Goal: Register for event/course

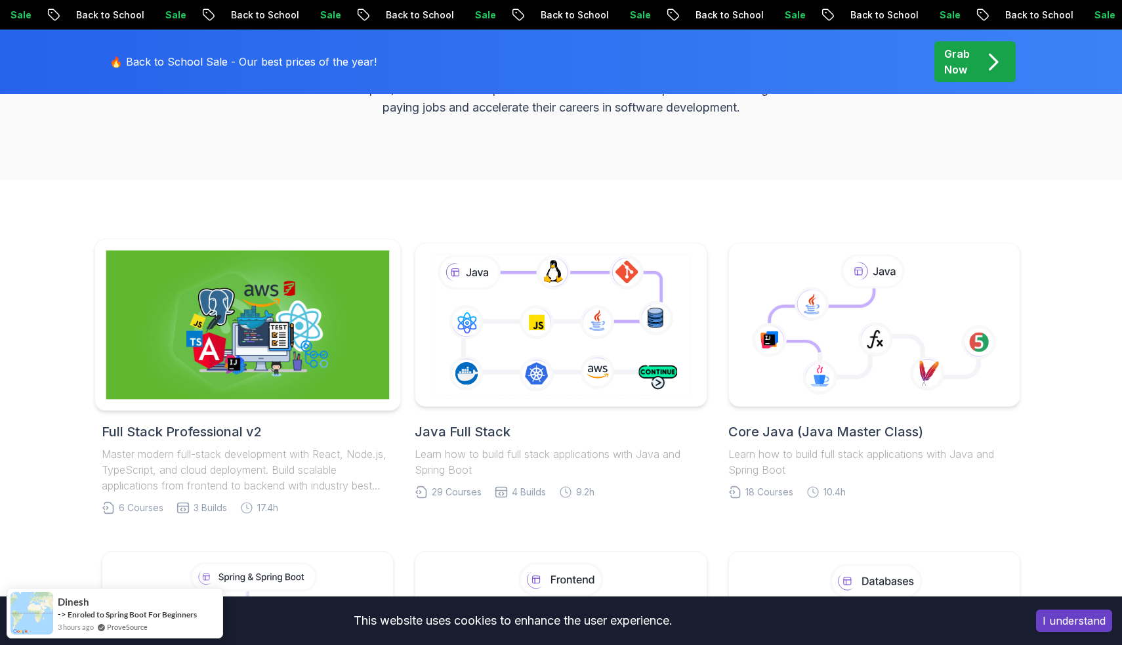
scroll to position [216, 0]
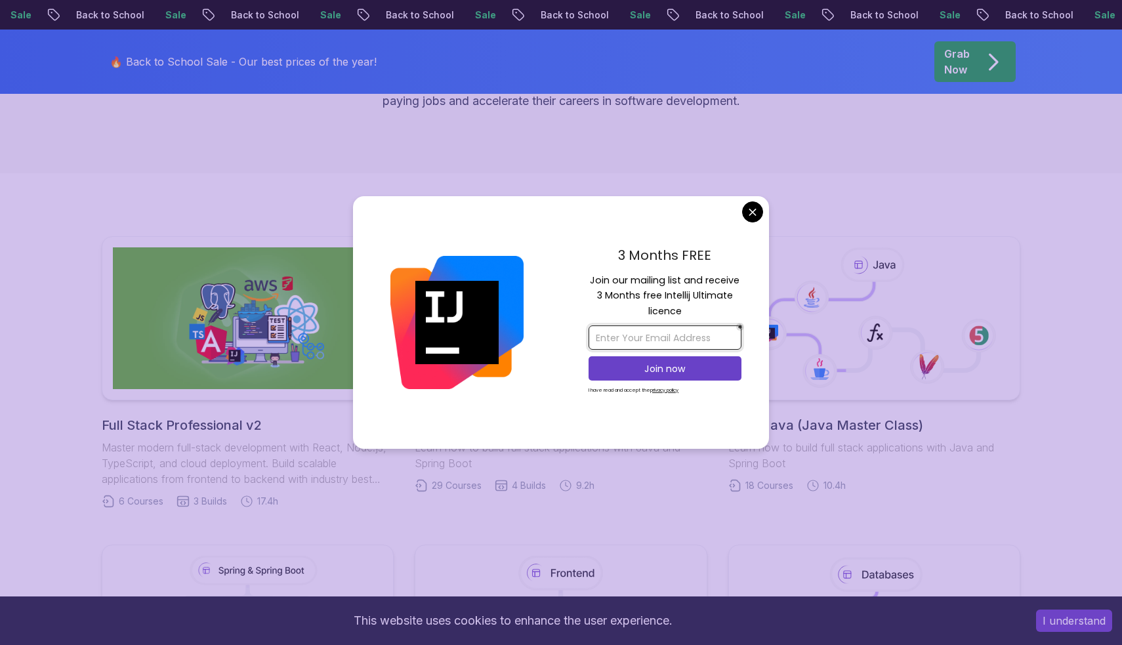
click at [663, 339] on input "email" at bounding box center [665, 337] width 153 height 24
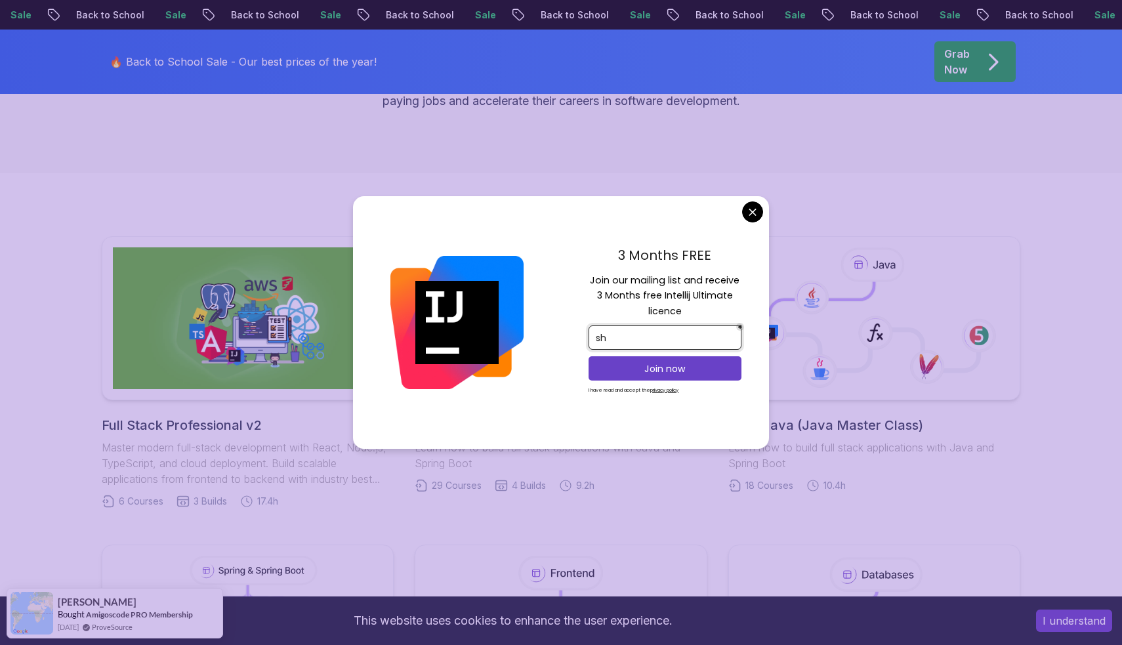
type input "s"
type input "3"
drag, startPoint x: 673, startPoint y: 338, endPoint x: 594, endPoint y: 340, distance: 79.4
click at [594, 340] on input "2k22.cse.2213463@gmail.com" at bounding box center [665, 337] width 153 height 24
type input "shivamjangir249@gmail.com"
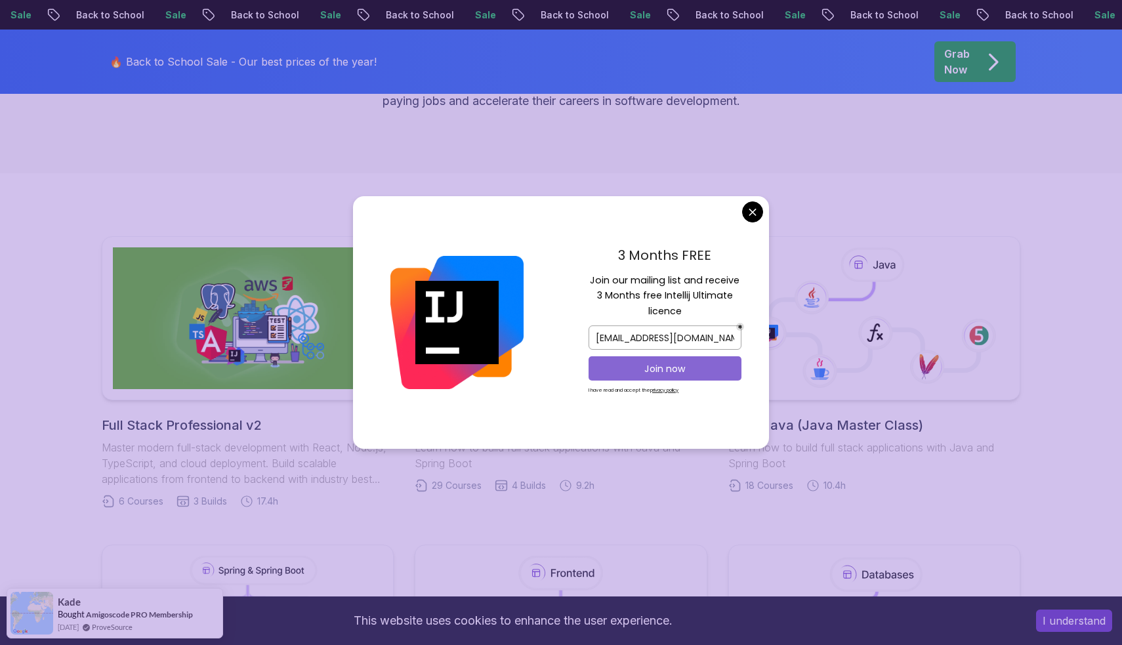
click at [615, 369] on p "Join now" at bounding box center [665, 368] width 124 height 13
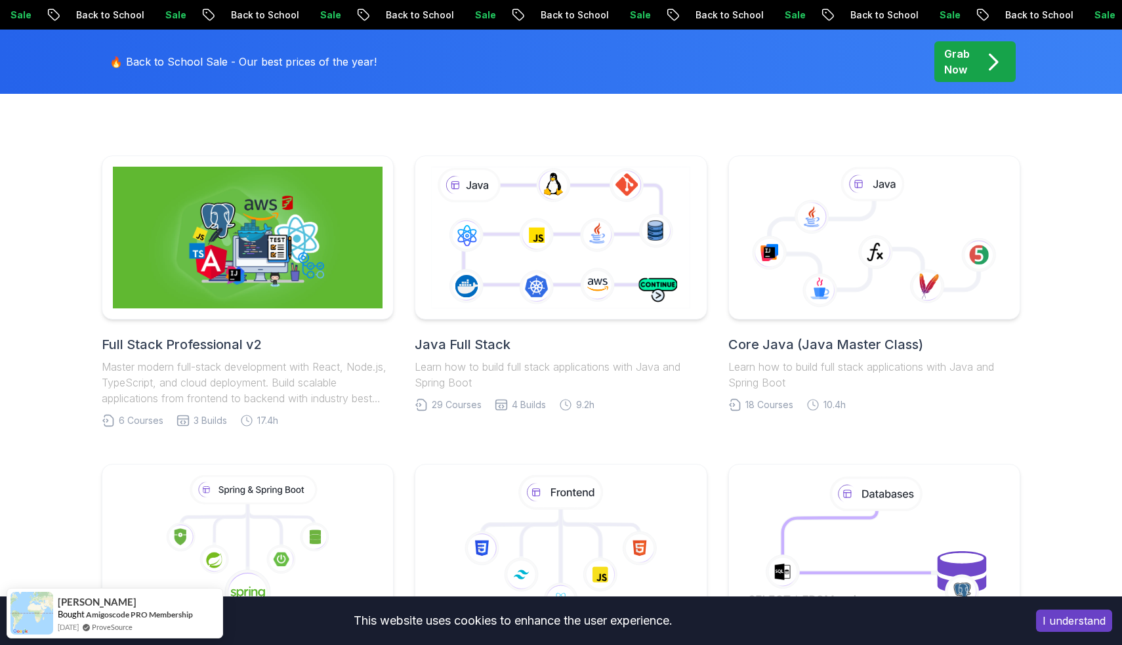
scroll to position [293, 0]
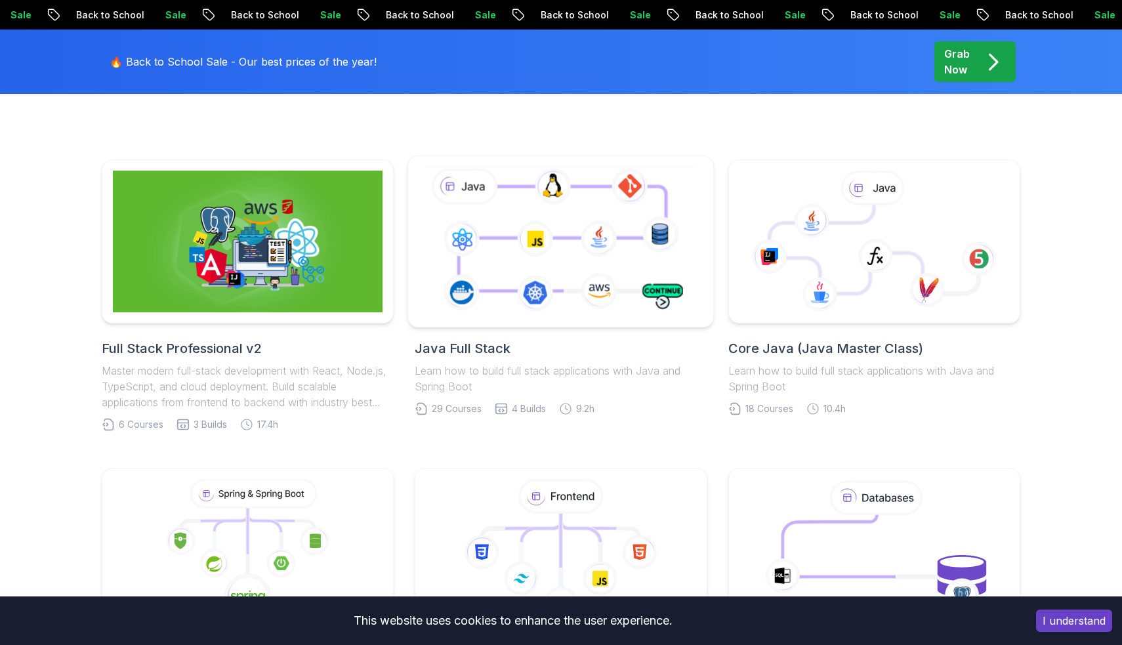
click at [509, 249] on icon at bounding box center [561, 241] width 278 height 154
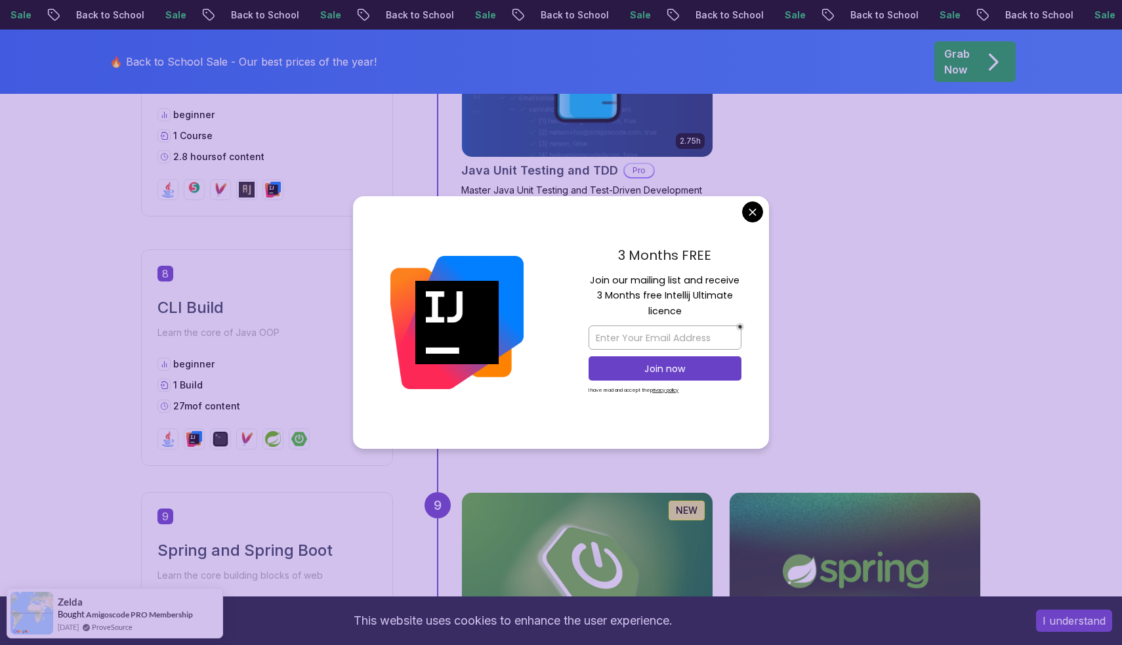
scroll to position [2444, 0]
click at [764, 209] on div "3 Months FREE Join our mailing list and receive 3 Months free Intellij Ultimate…" at bounding box center [665, 322] width 208 height 253
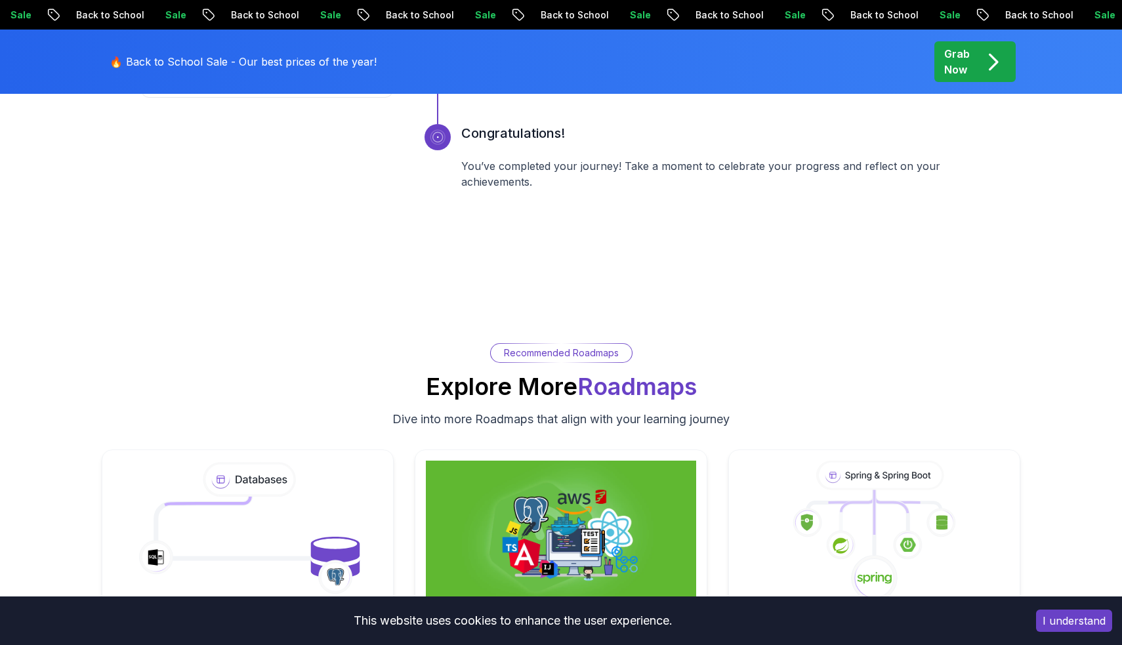
scroll to position [5754, 0]
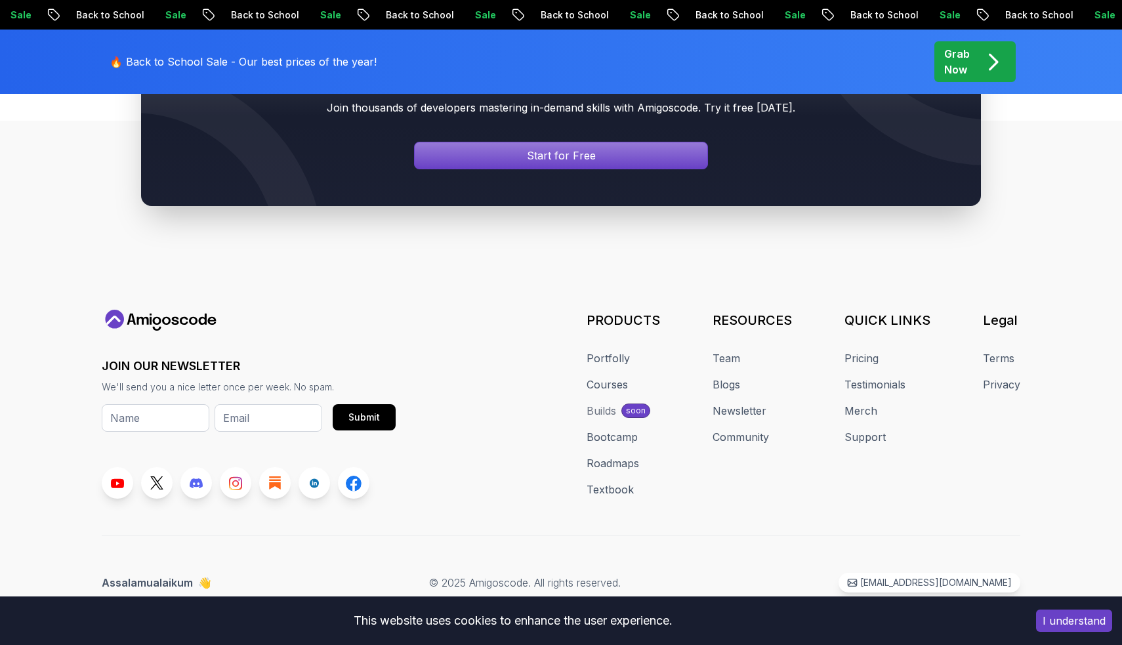
scroll to position [293, 0]
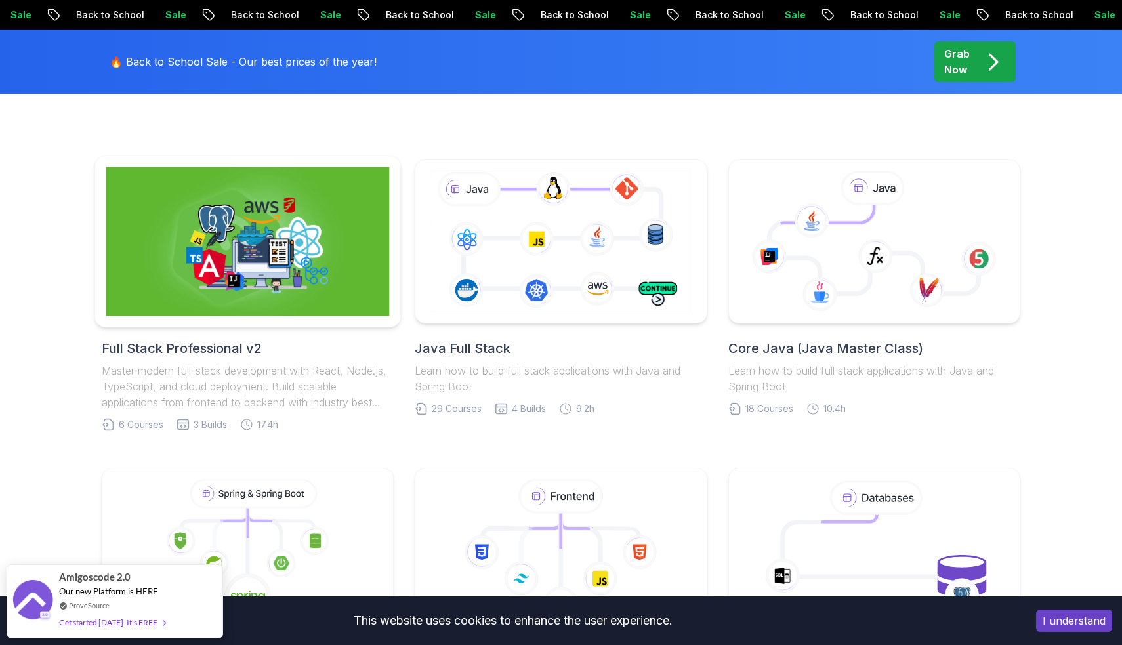
click at [293, 262] on img at bounding box center [247, 241] width 283 height 149
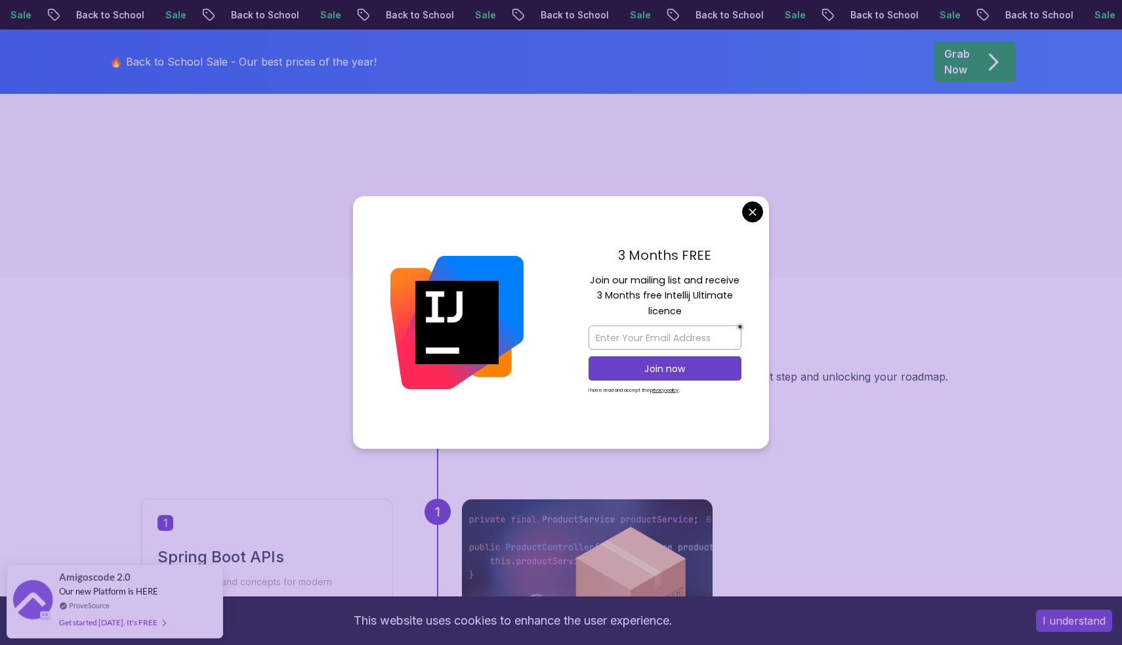
scroll to position [217, 0]
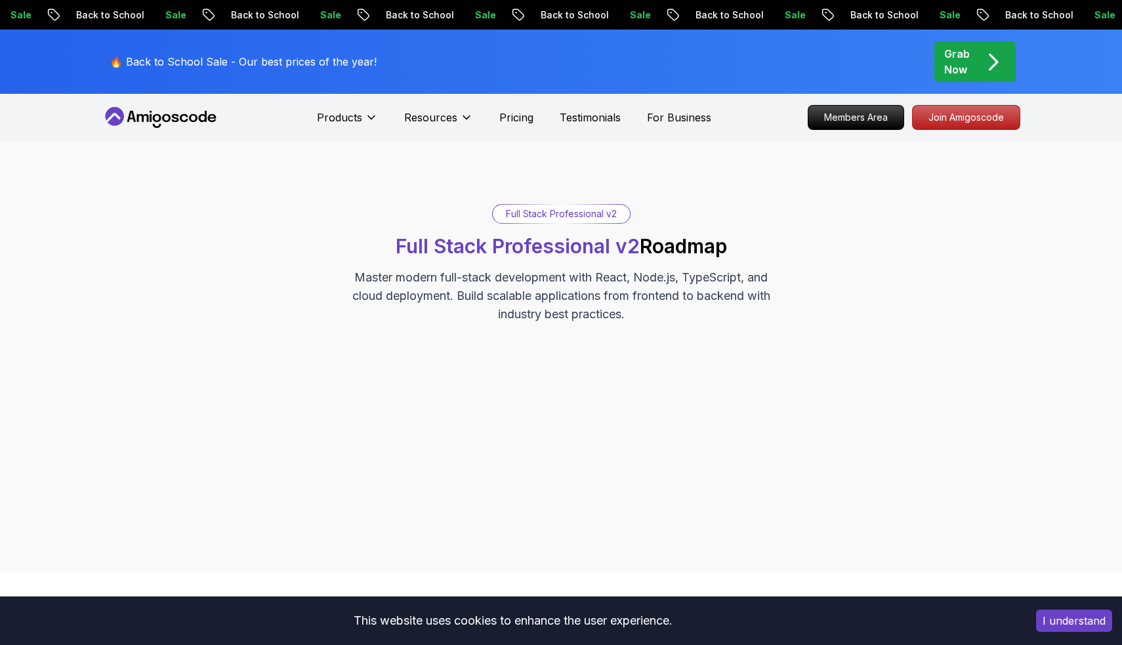
scroll to position [0, 0]
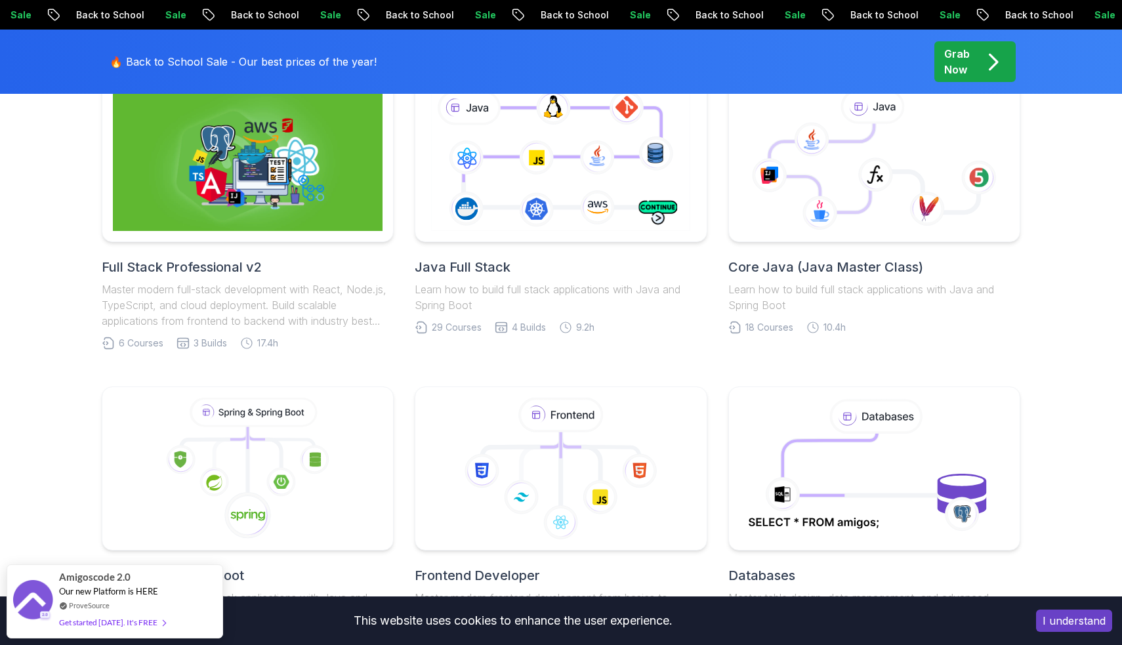
scroll to position [378, 0]
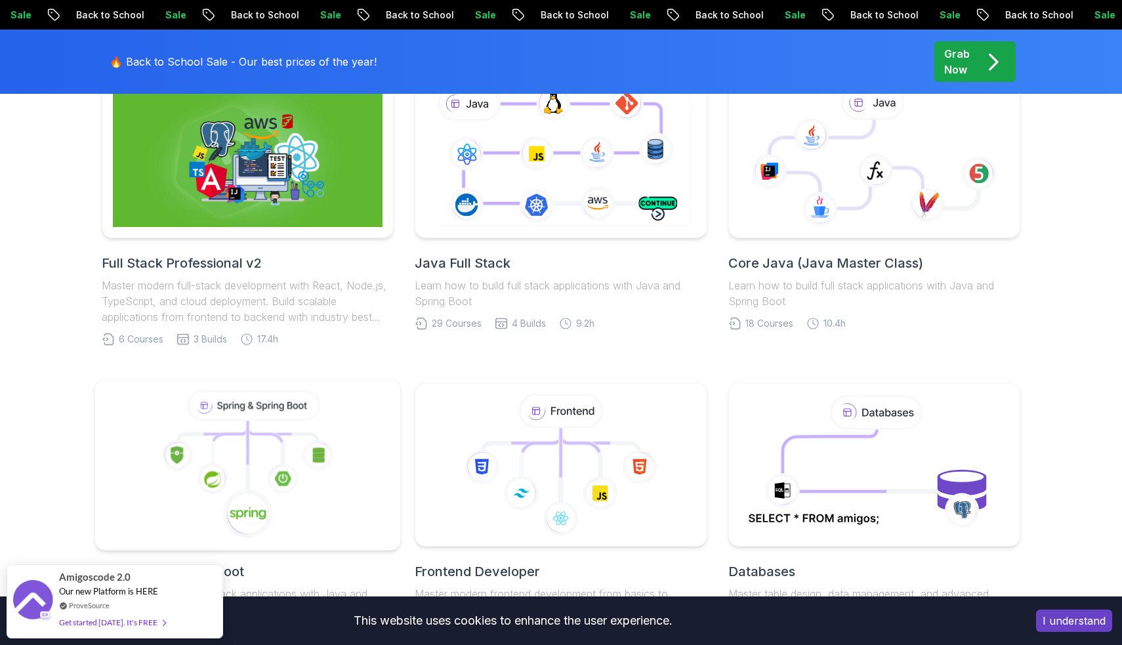
click at [330, 431] on icon at bounding box center [247, 464] width 283 height 149
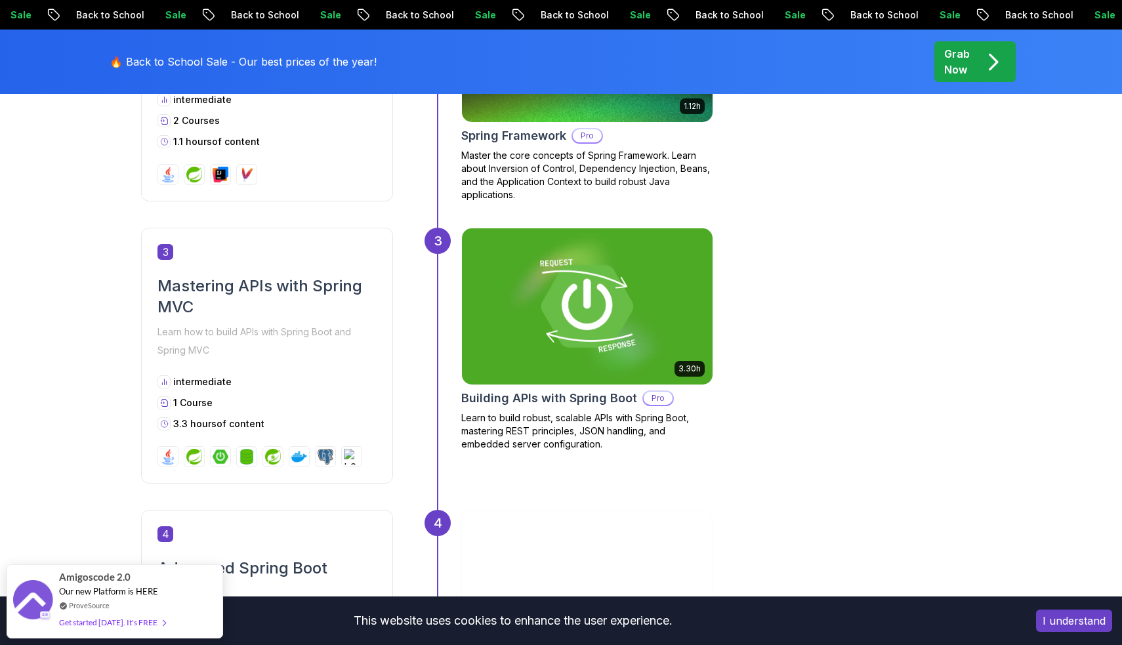
scroll to position [1135, 0]
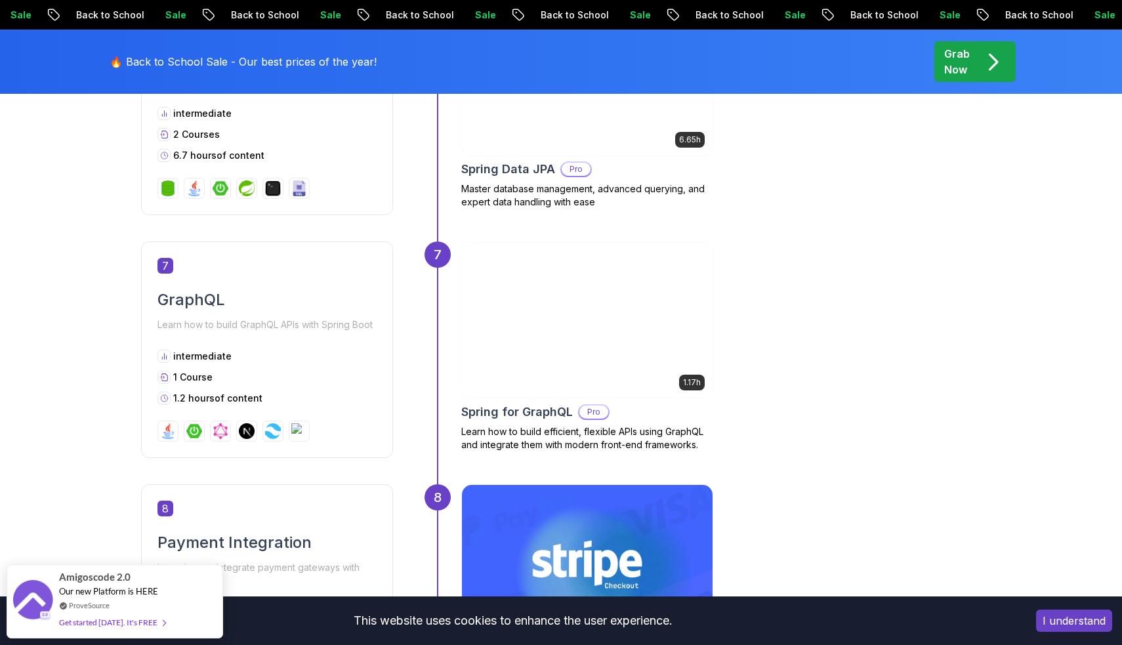
scroll to position [2107, 0]
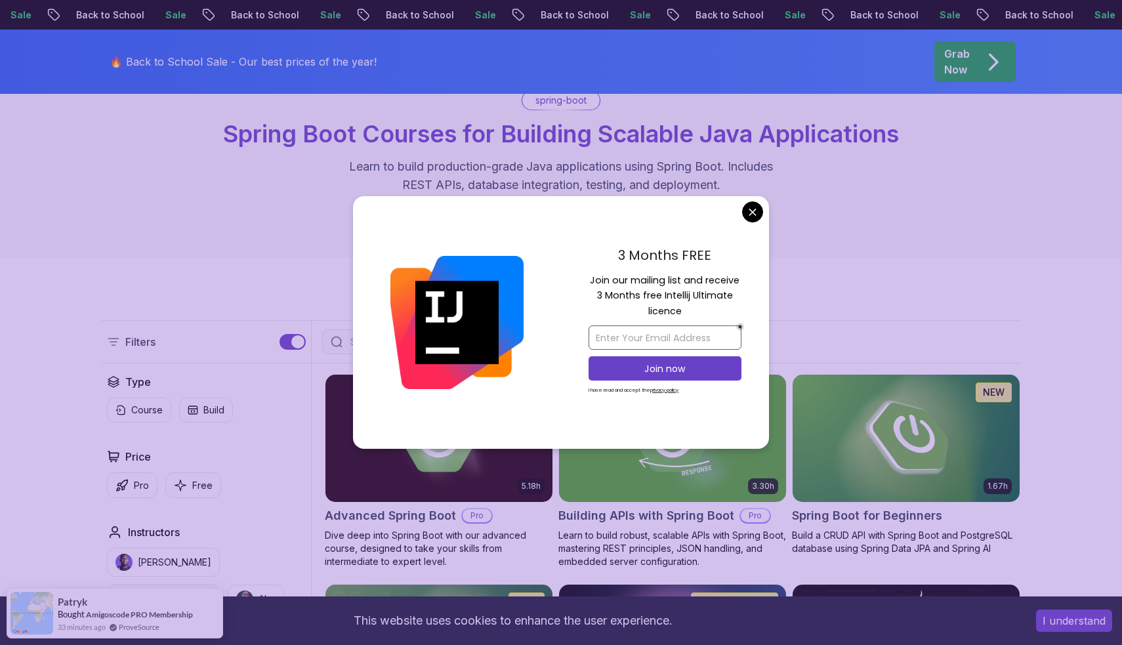
scroll to position [112, 0]
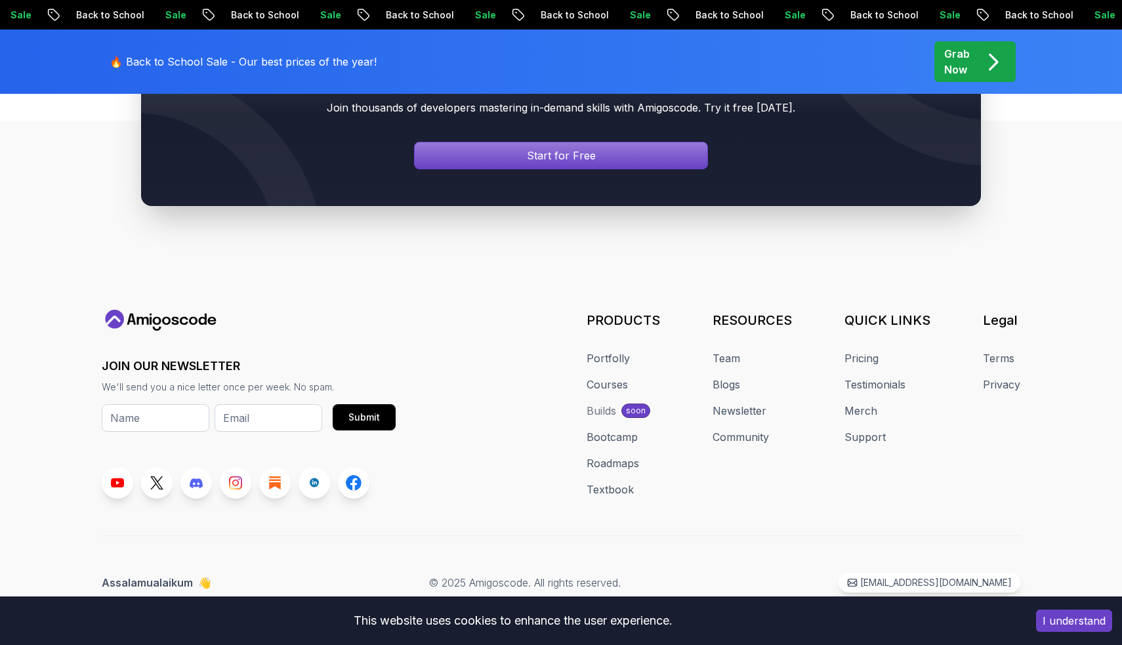
scroll to position [1592, 0]
click at [558, 160] on p "Start for Free" at bounding box center [561, 155] width 66 height 15
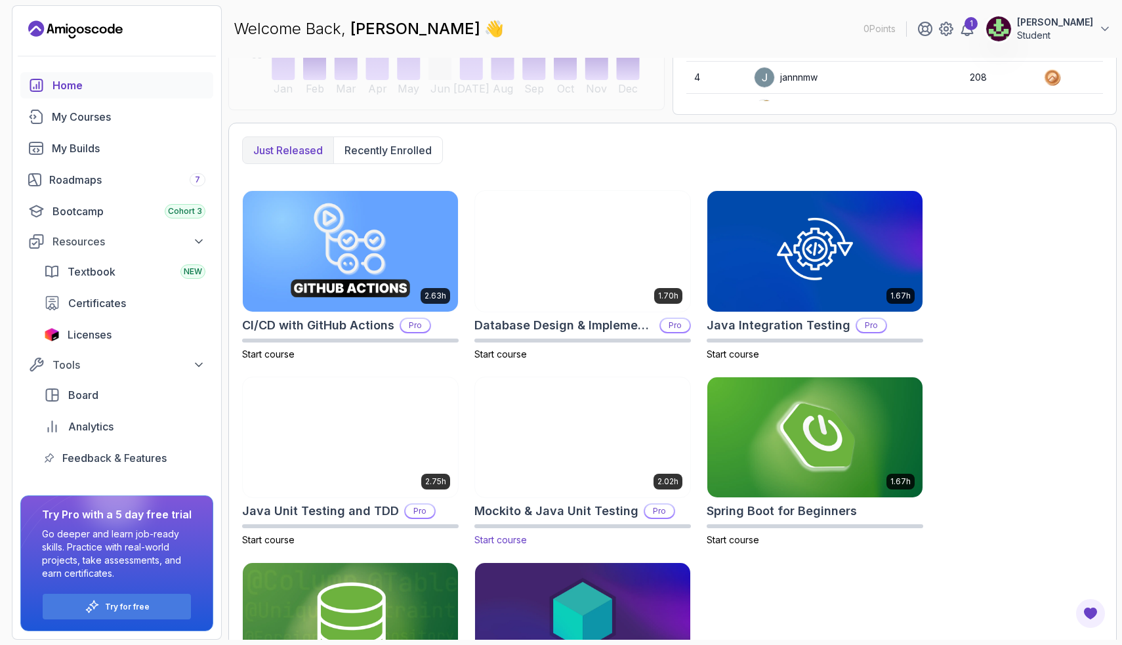
scroll to position [240, 0]
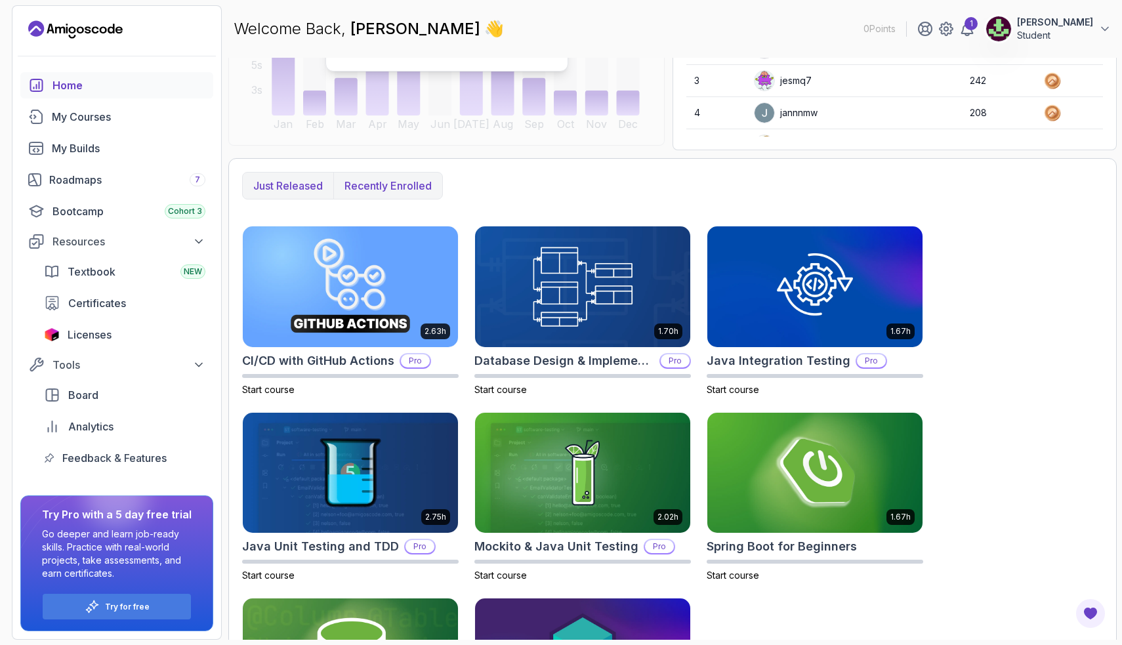
click at [395, 198] on button "Recently enrolled" at bounding box center [387, 186] width 109 height 26
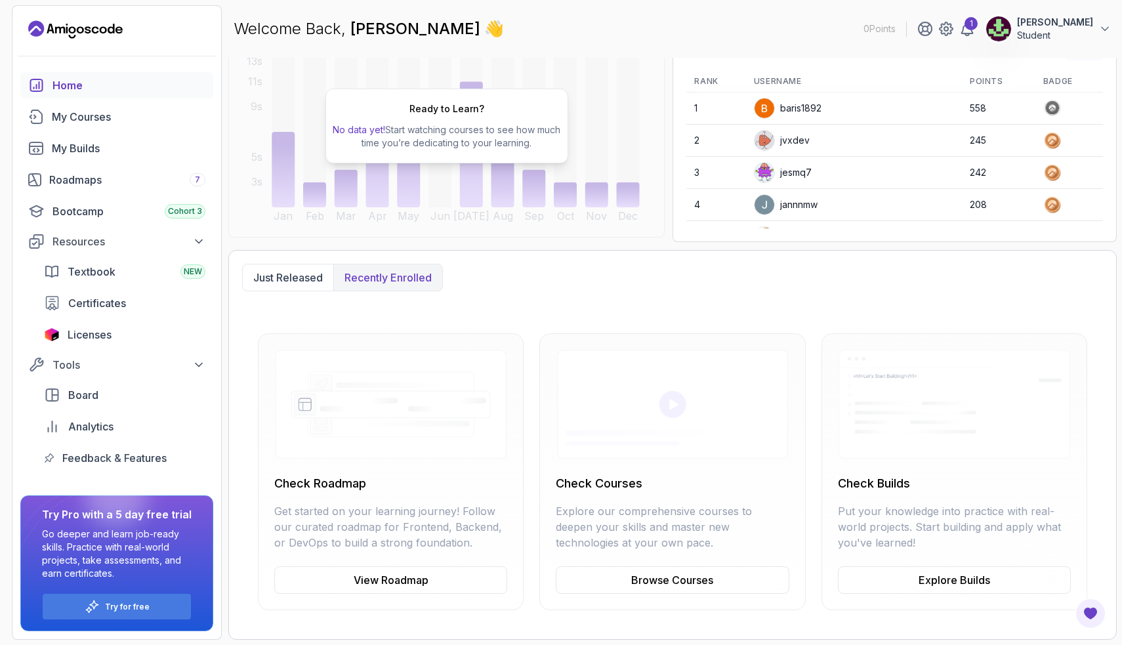
scroll to position [148, 0]
click at [277, 287] on button "Just released" at bounding box center [288, 277] width 91 height 26
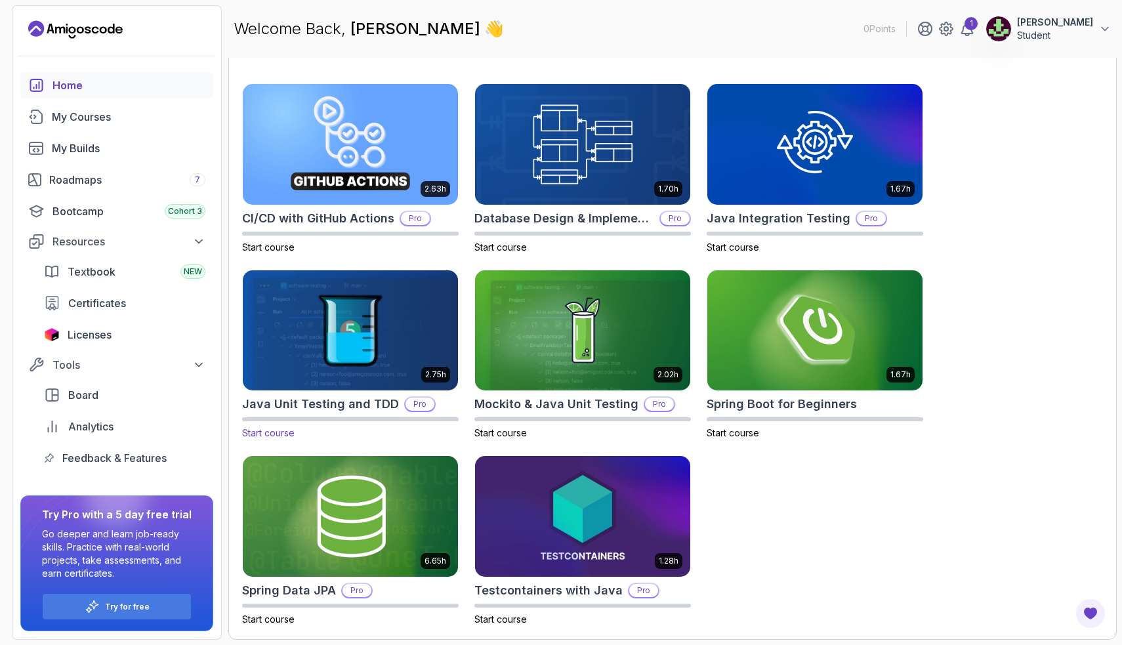
scroll to position [383, 0]
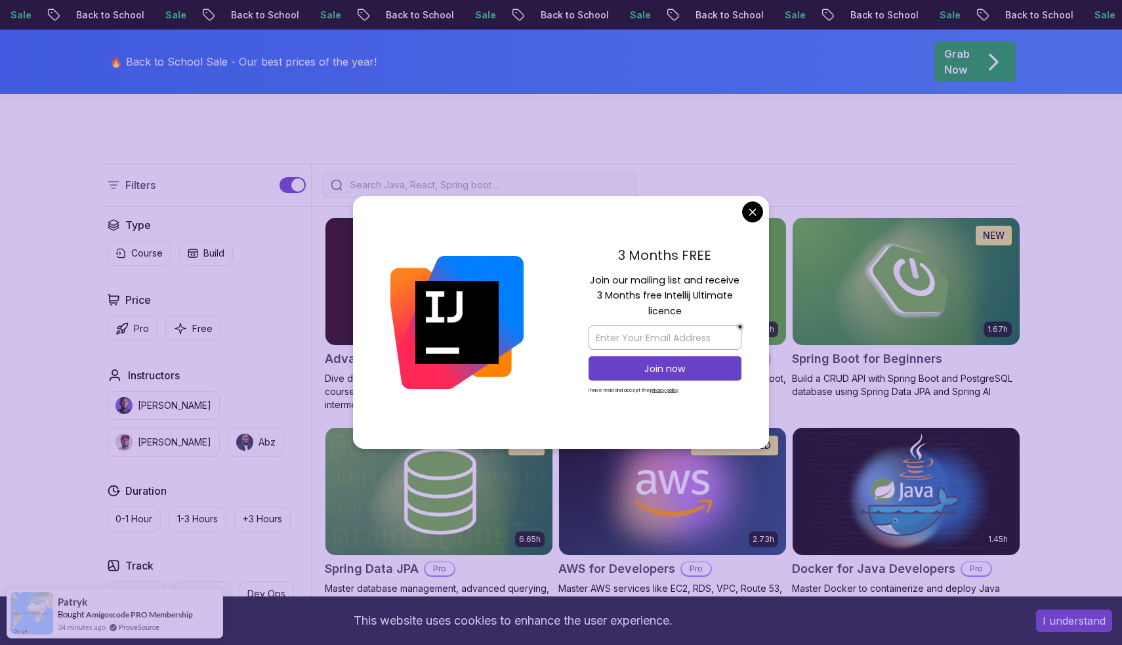
scroll to position [271, 0]
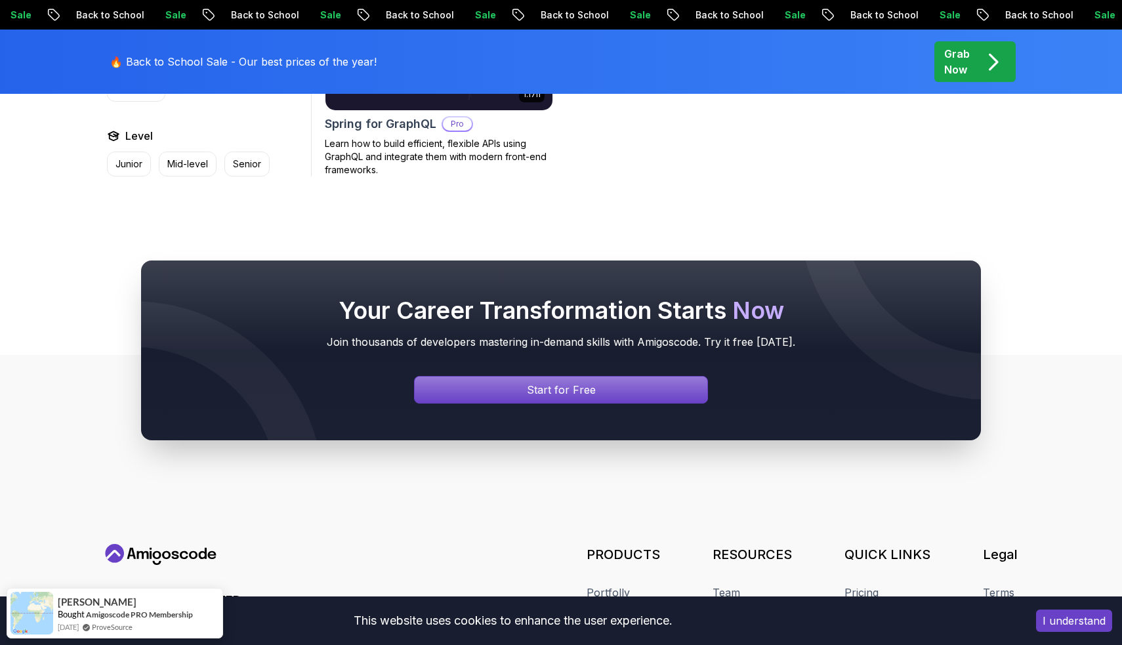
scroll to position [1311, 0]
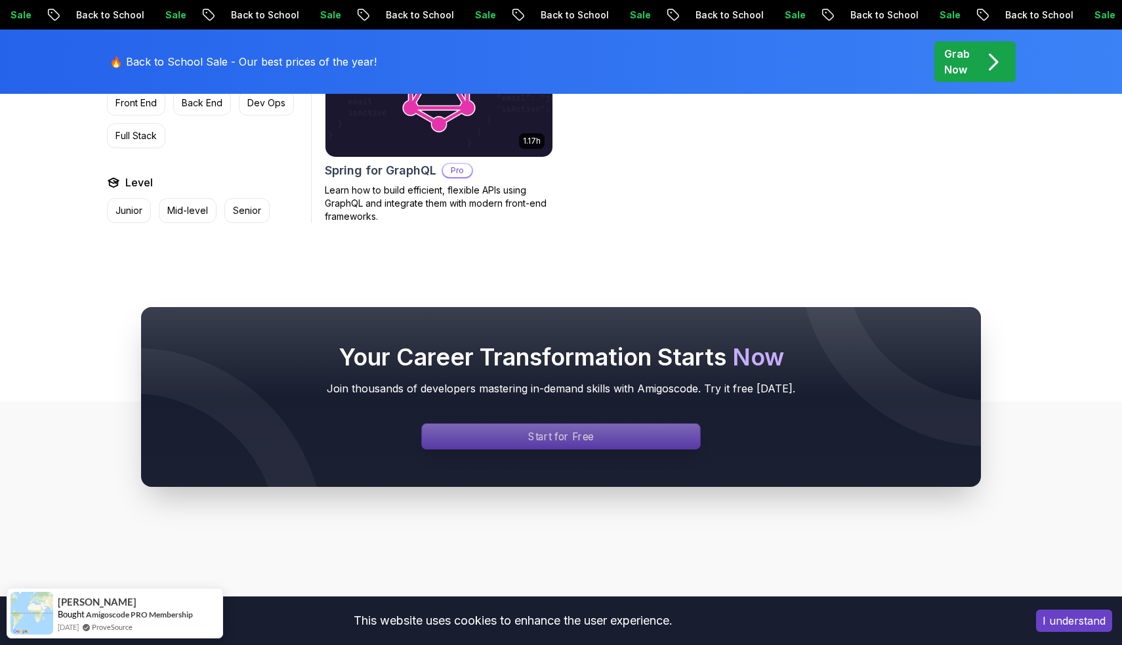
click at [570, 438] on p "Start for Free" at bounding box center [561, 435] width 66 height 15
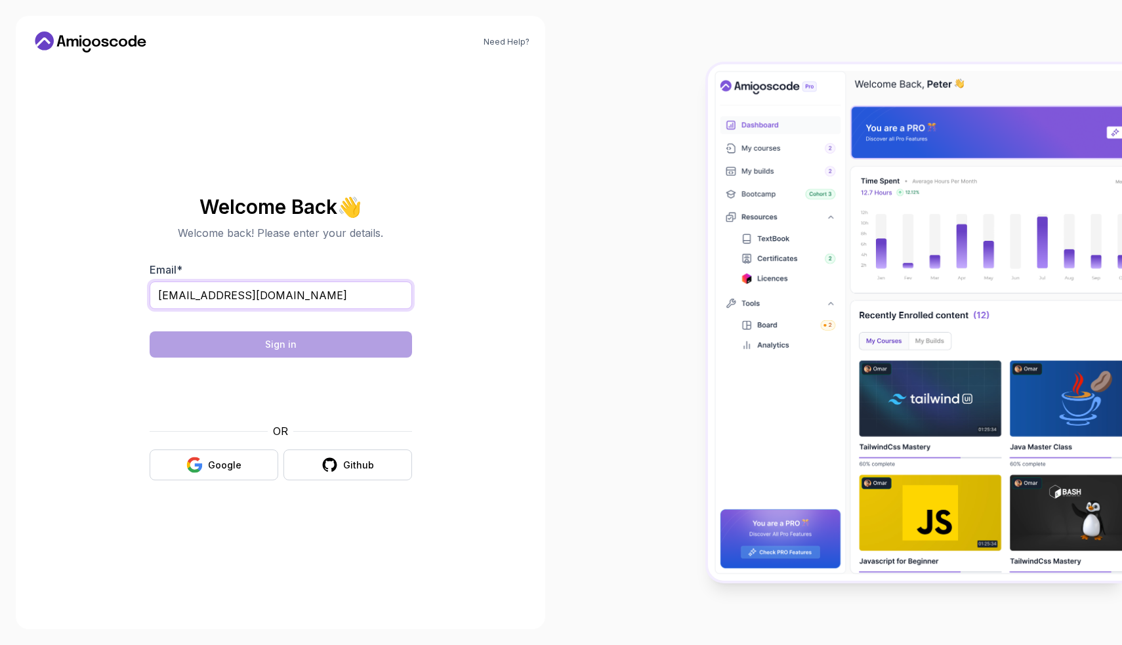
type input "shivam331109@gmail.com"
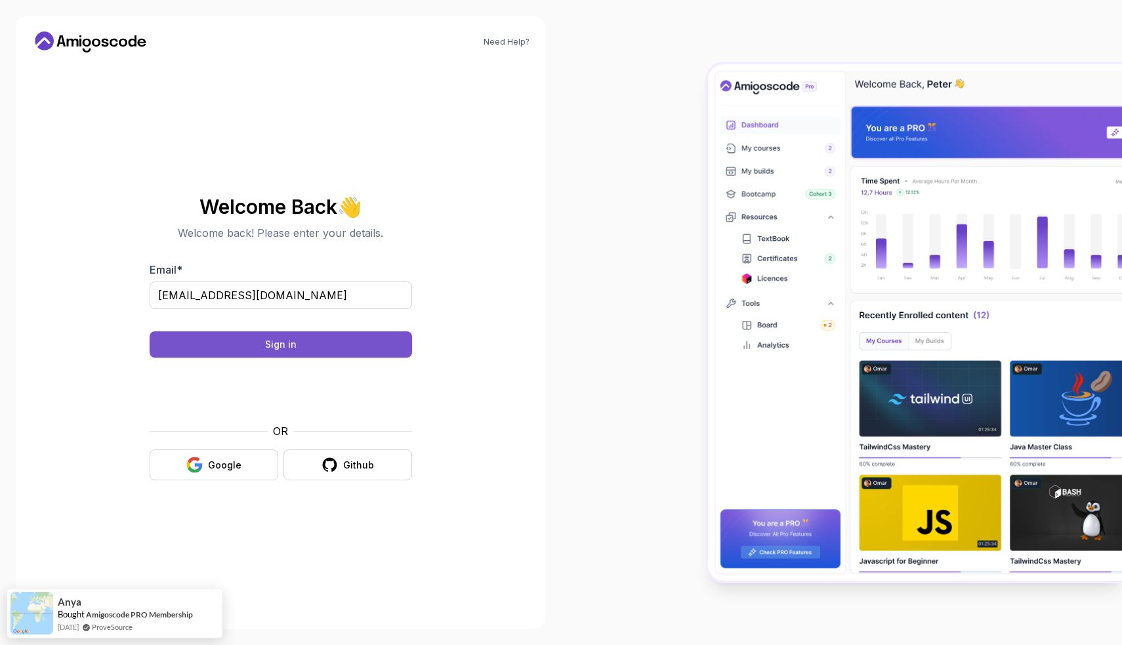
click at [218, 343] on button "Sign in" at bounding box center [281, 344] width 262 height 26
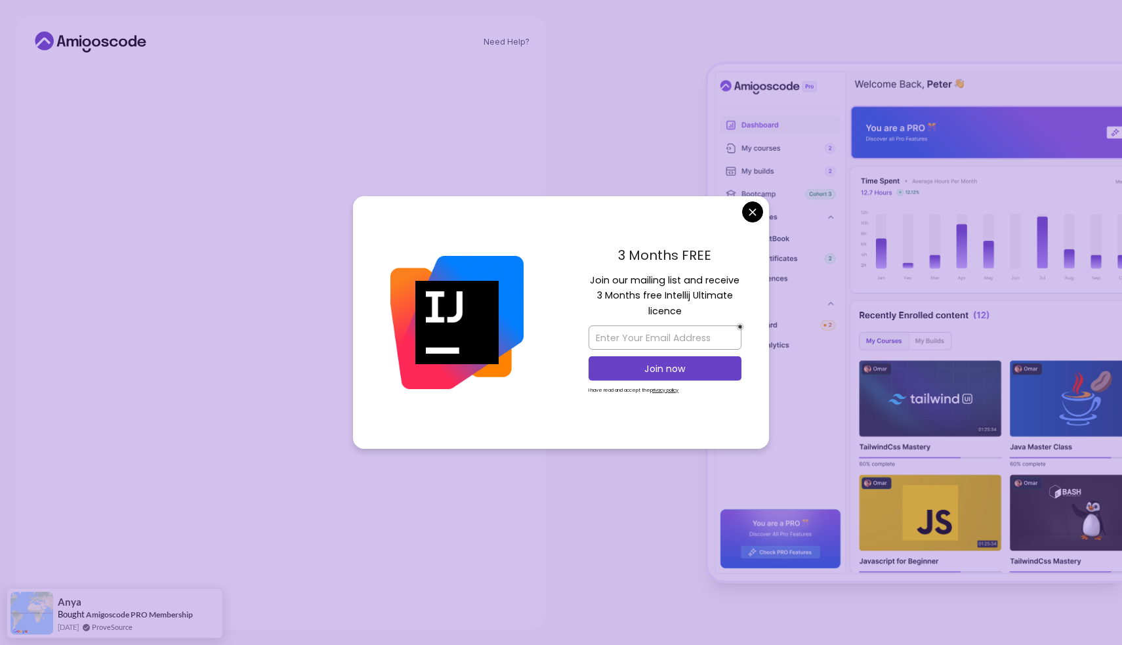
click at [759, 207] on body "Need Help? Check your email. We sent a magic link to shivam331109@gmail.com Did…" at bounding box center [561, 322] width 1122 height 645
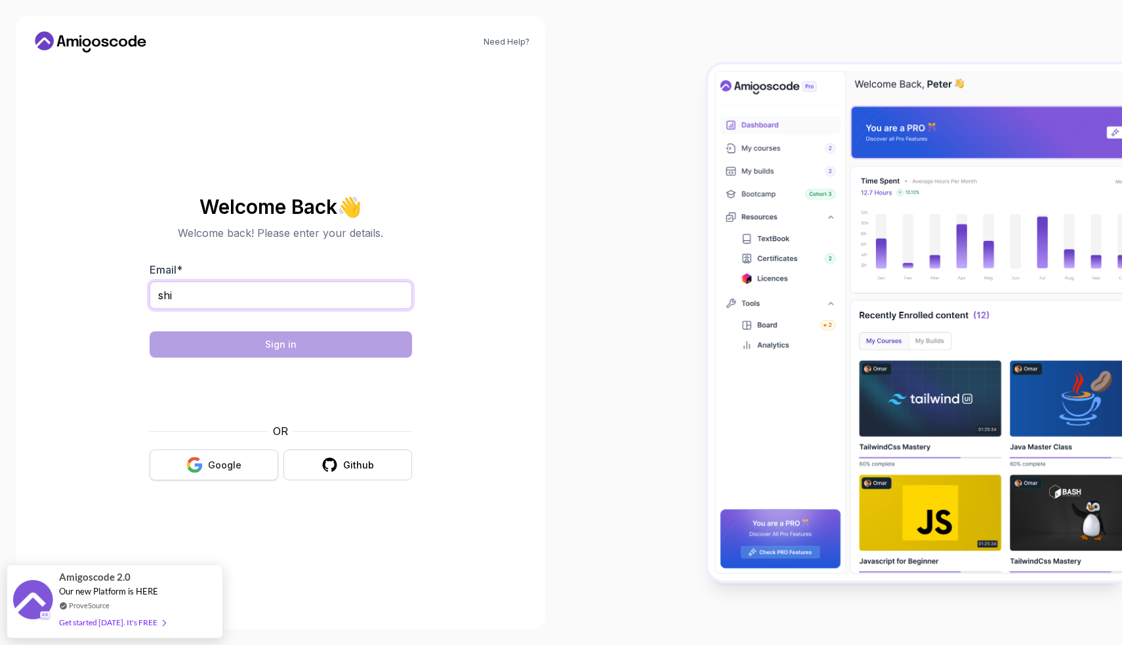
type input "shi"
click at [208, 465] on button "Google" at bounding box center [214, 464] width 129 height 31
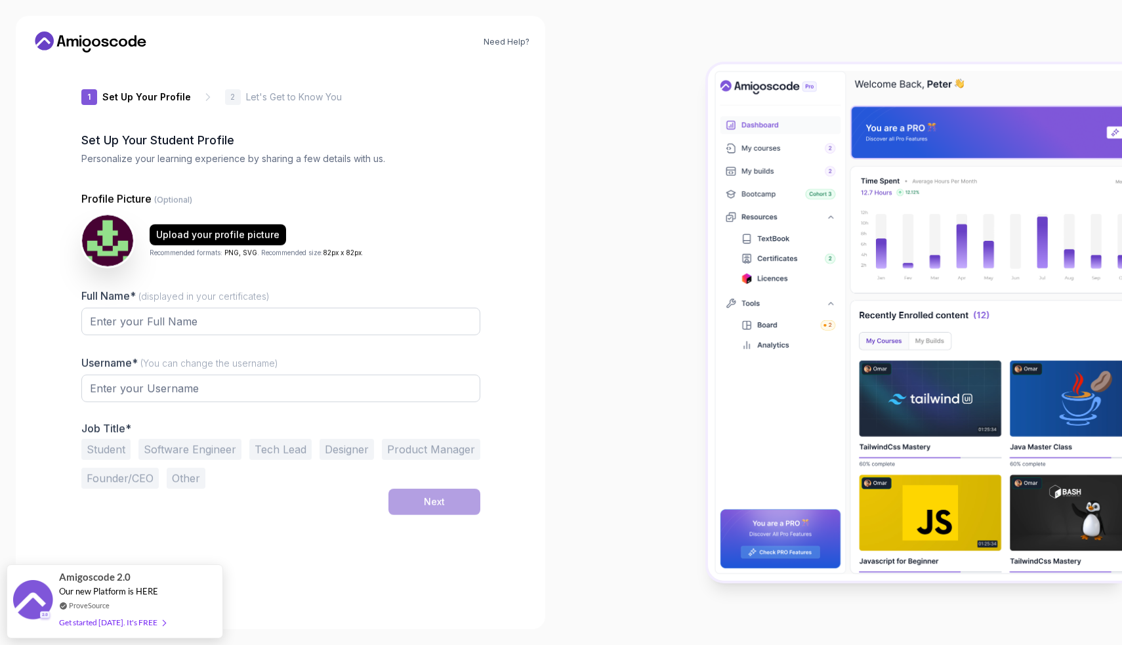
type input "wittyiguanacd1f4"
click at [333, 323] on input "Full Name* (displayed in your certificates)" at bounding box center [280, 322] width 399 height 28
type input "[PERSON_NAME]"
click at [329, 383] on input "wittyiguanacd1f4" at bounding box center [280, 389] width 399 height 28
type input "w"
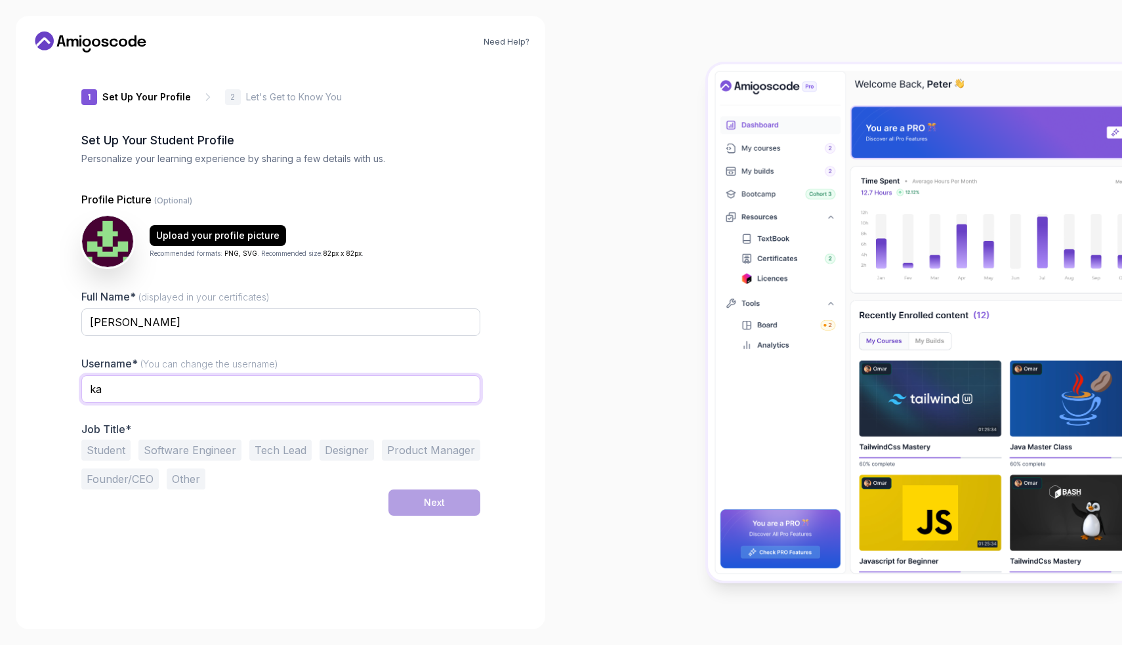
type input "k"
click at [104, 450] on button "Student" at bounding box center [105, 450] width 49 height 21
click at [402, 501] on button "Next" at bounding box center [434, 502] width 92 height 26
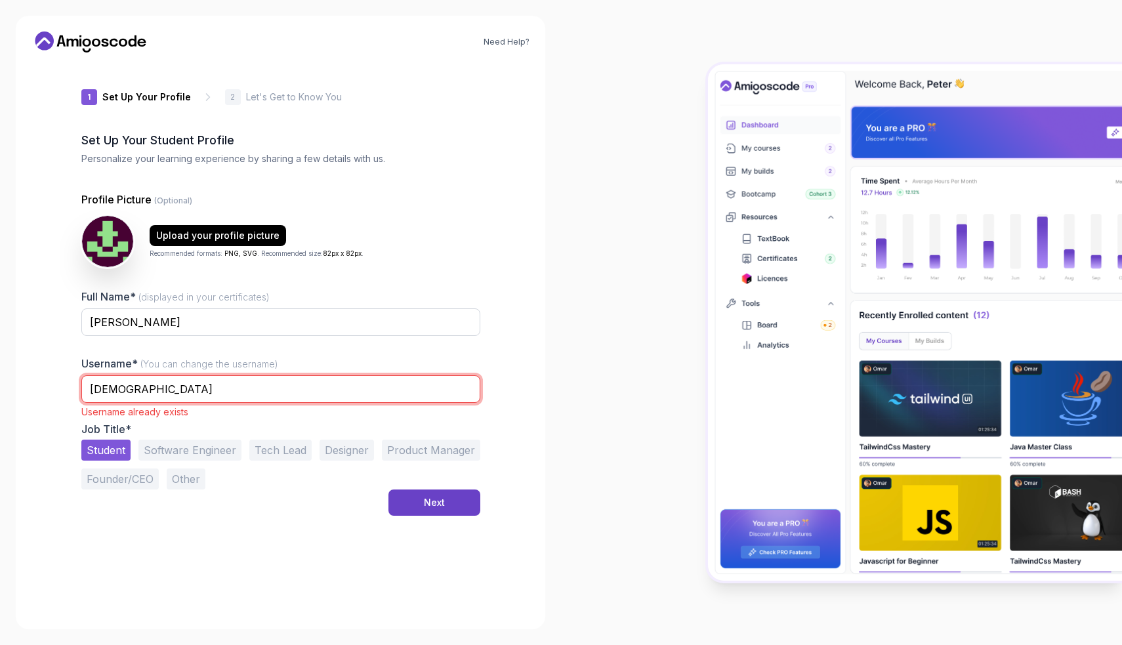
click at [318, 384] on input "[DEMOGRAPHIC_DATA]" at bounding box center [280, 389] width 399 height 28
type input "shivam11"
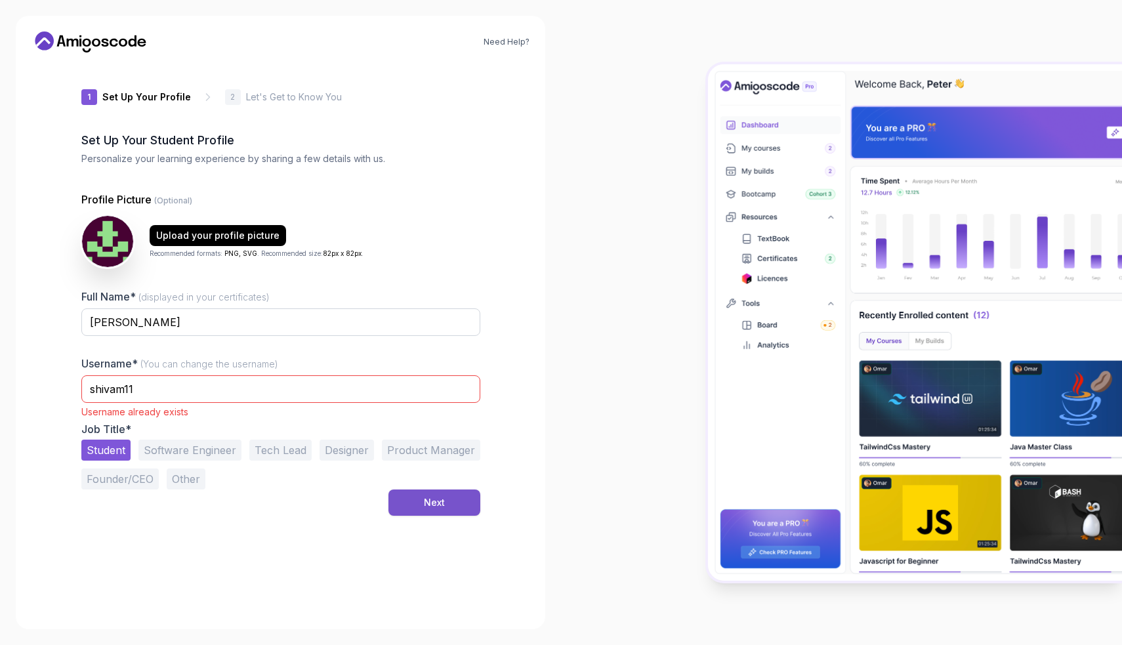
click at [430, 510] on button "Next" at bounding box center [434, 502] width 92 height 26
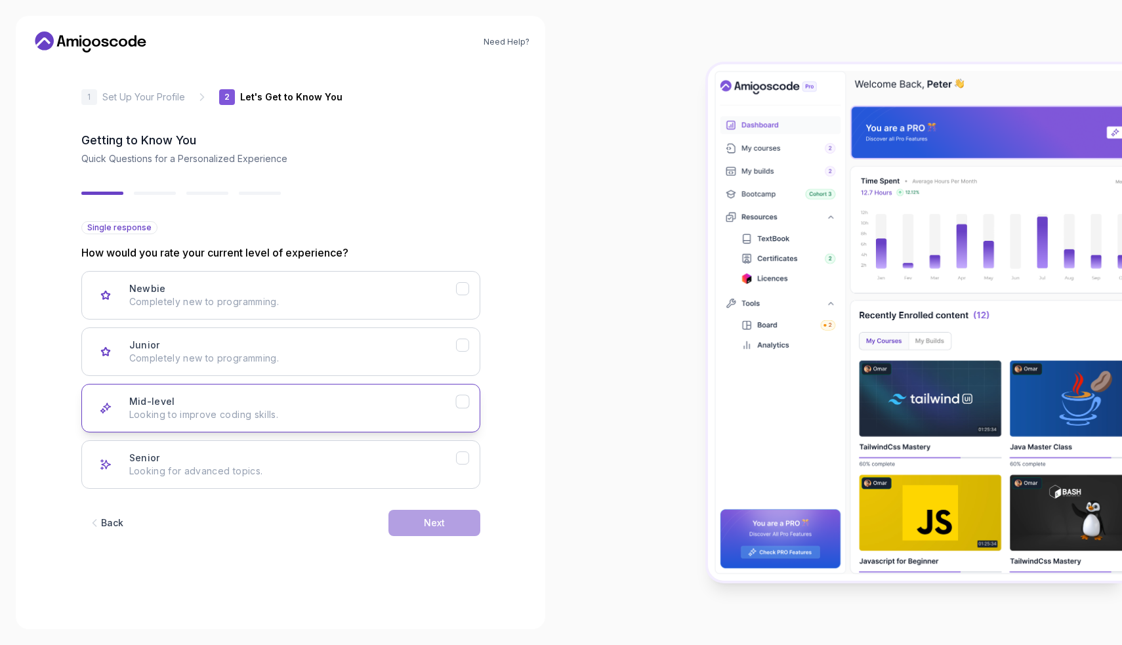
click at [355, 384] on button "Mid-level Looking to improve coding skills." at bounding box center [280, 408] width 399 height 49
click at [436, 519] on div "Next" at bounding box center [434, 522] width 21 height 13
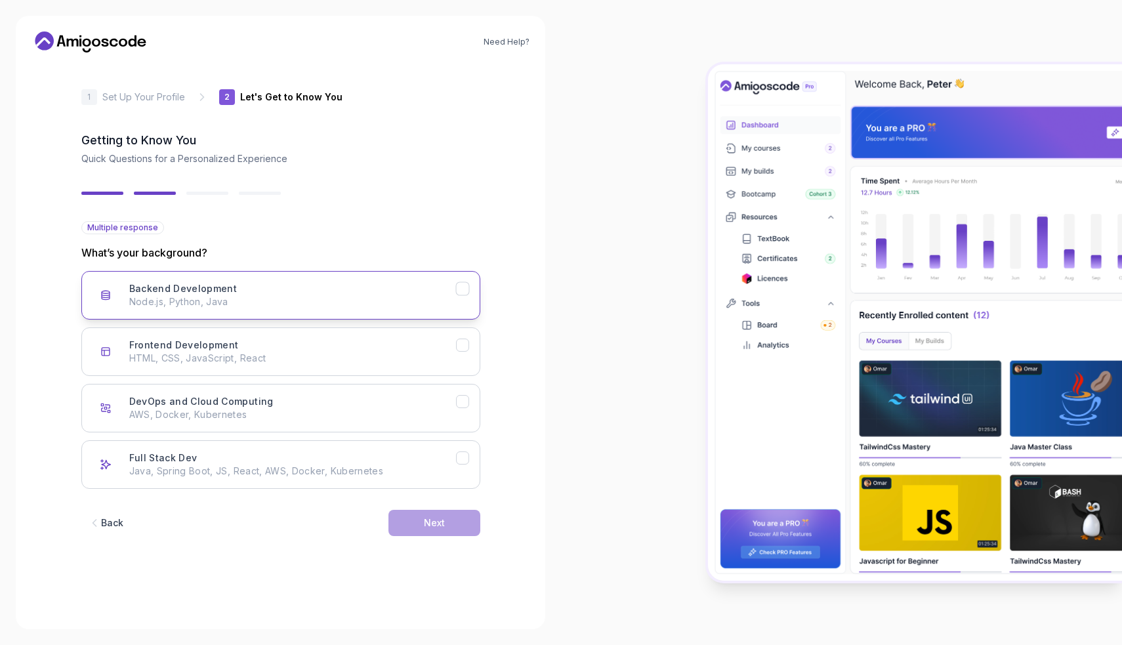
click at [286, 293] on div "Backend Development Node.js, Python, Java" at bounding box center [292, 295] width 327 height 26
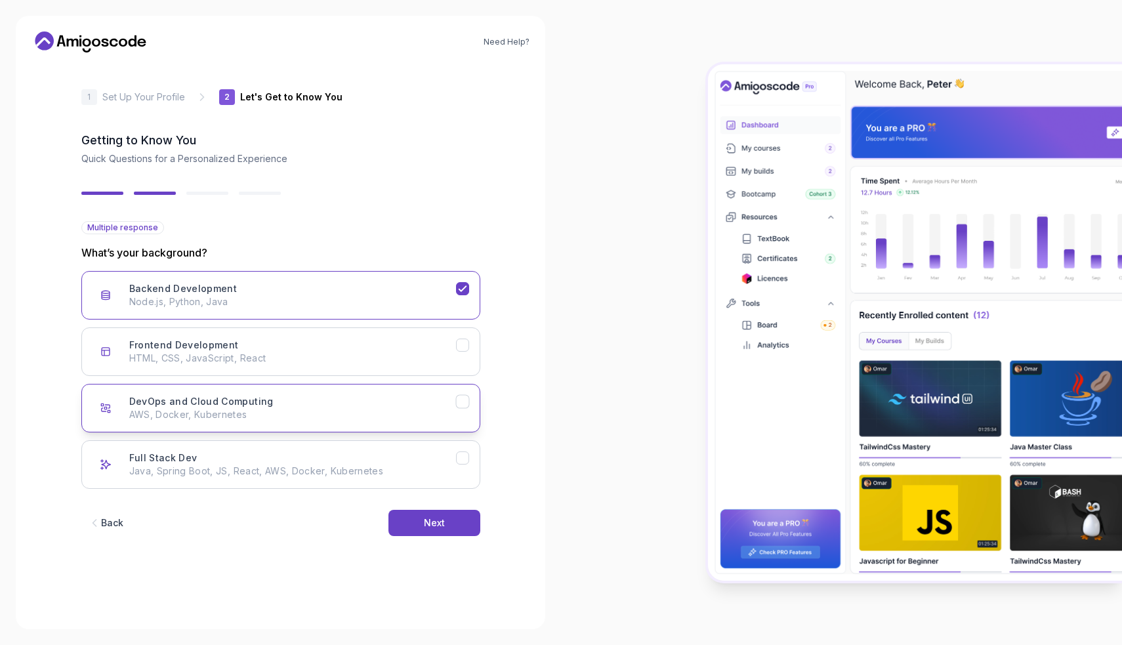
click at [369, 418] on p "AWS, Docker, Kubernetes" at bounding box center [292, 414] width 327 height 13
click at [373, 472] on p "Java, Spring Boot, JS, React, AWS, Docker, Kubernetes" at bounding box center [292, 471] width 327 height 13
click at [406, 512] on button "Next" at bounding box center [434, 523] width 92 height 26
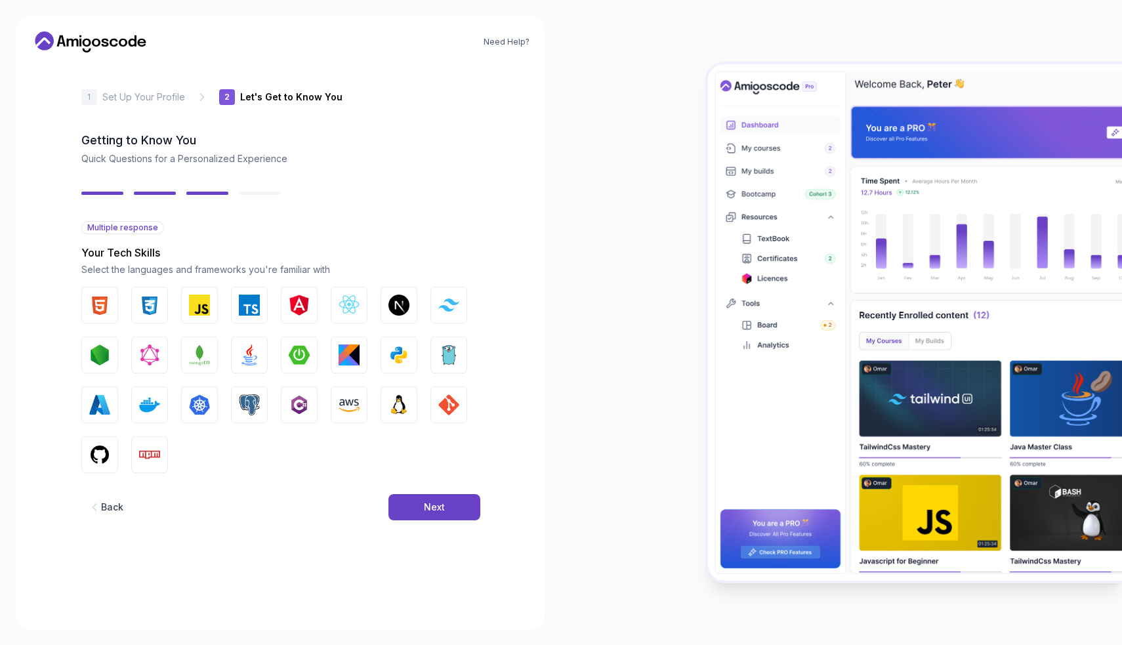
click at [406, 512] on button "Next" at bounding box center [434, 507] width 92 height 26
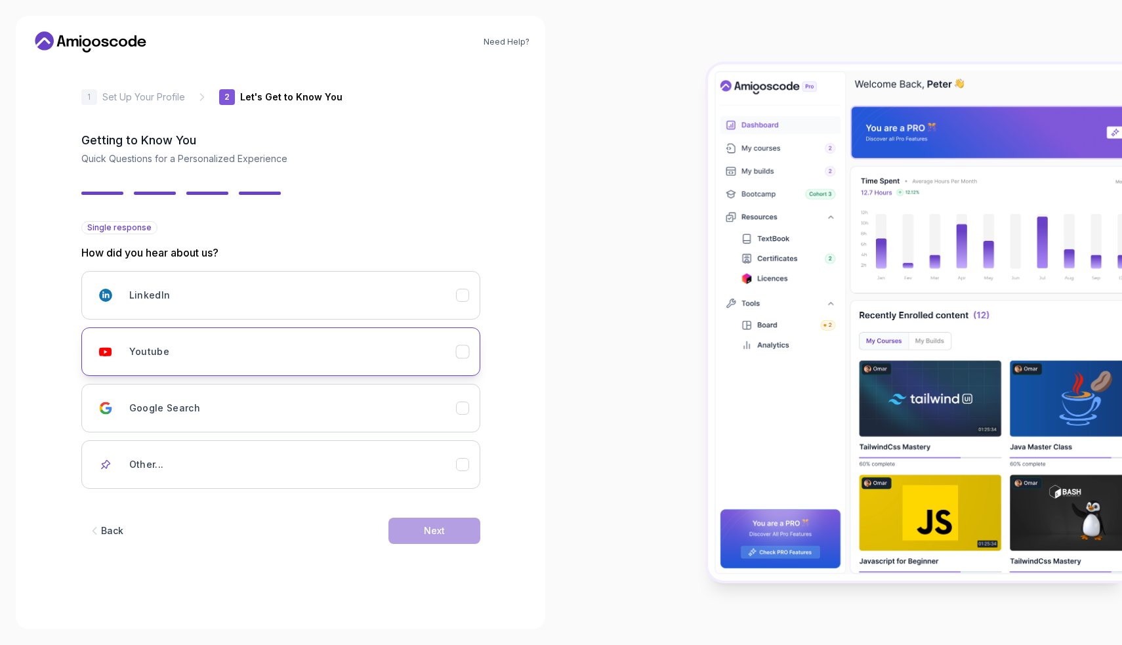
click at [401, 335] on button "Youtube" at bounding box center [280, 351] width 399 height 49
click at [434, 529] on div "Next" at bounding box center [434, 530] width 21 height 13
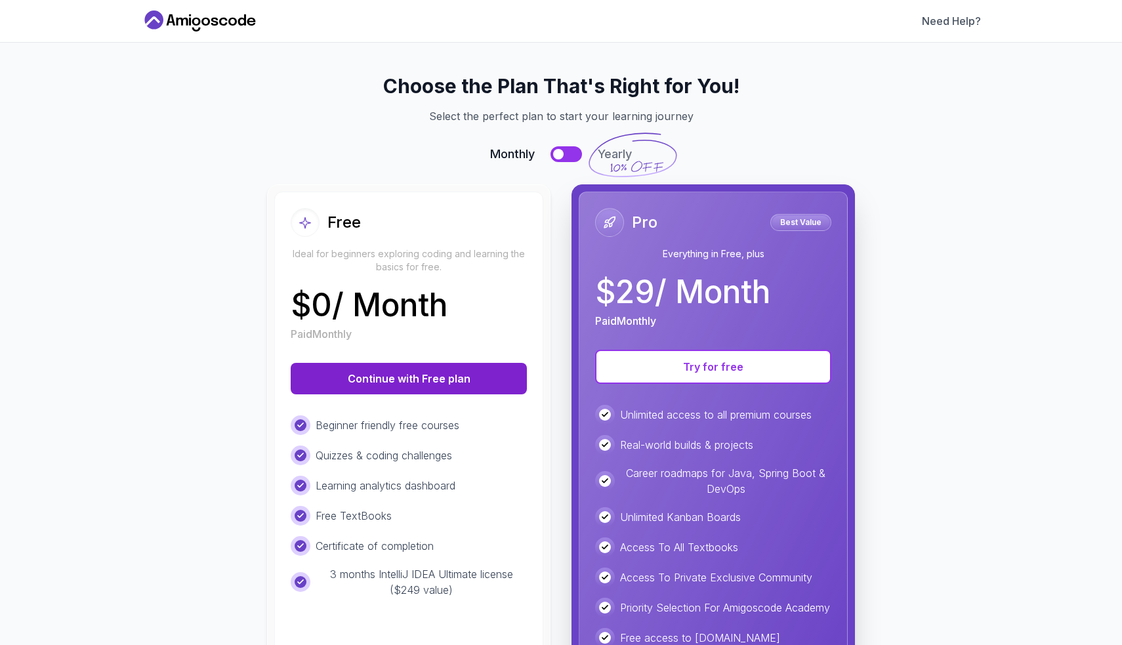
click at [436, 374] on button "Continue with Free plan" at bounding box center [409, 378] width 236 height 31
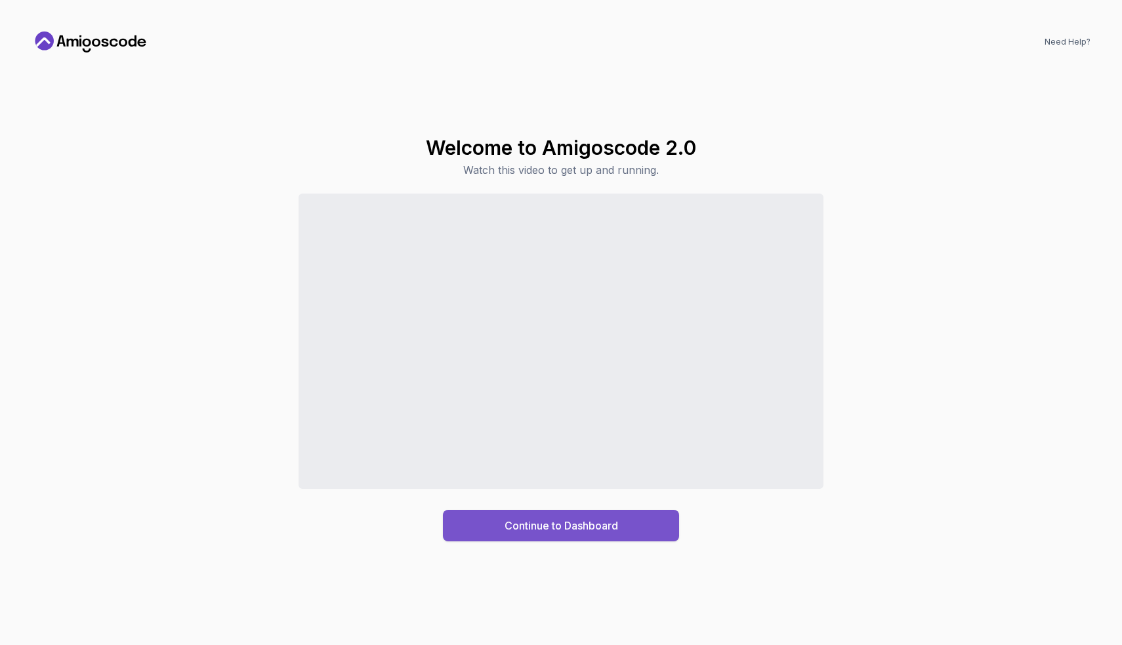
click at [505, 531] on div "Continue to Dashboard" at bounding box center [562, 526] width 114 height 16
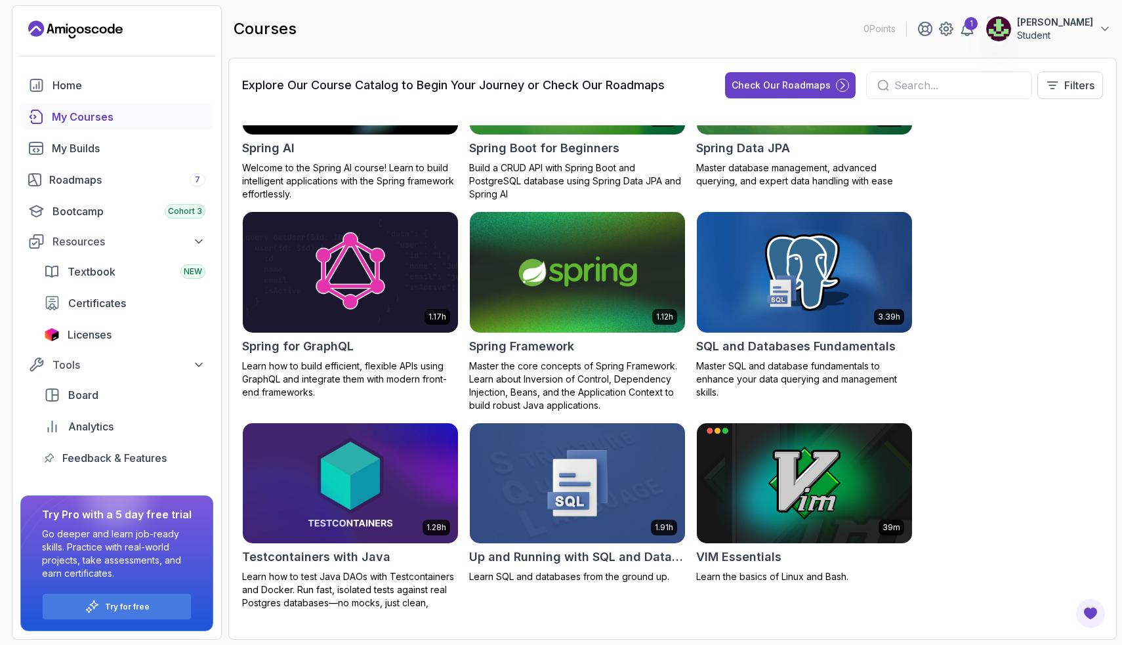
scroll to position [2486, 0]
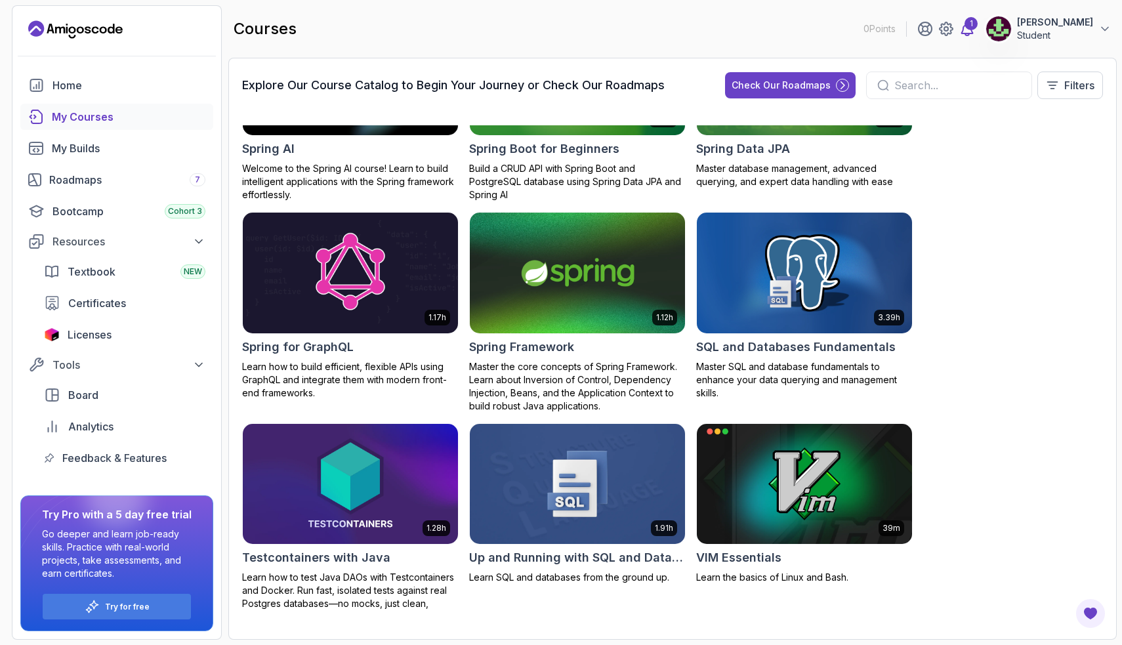
click at [975, 30] on icon at bounding box center [967, 29] width 16 height 16
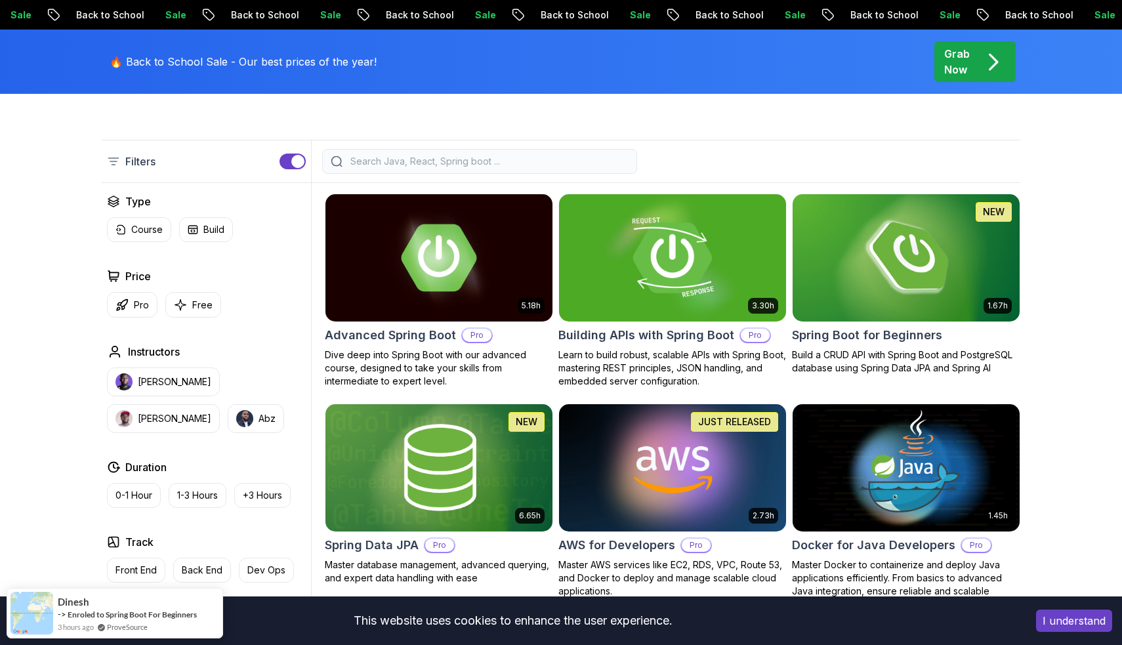
scroll to position [295, 0]
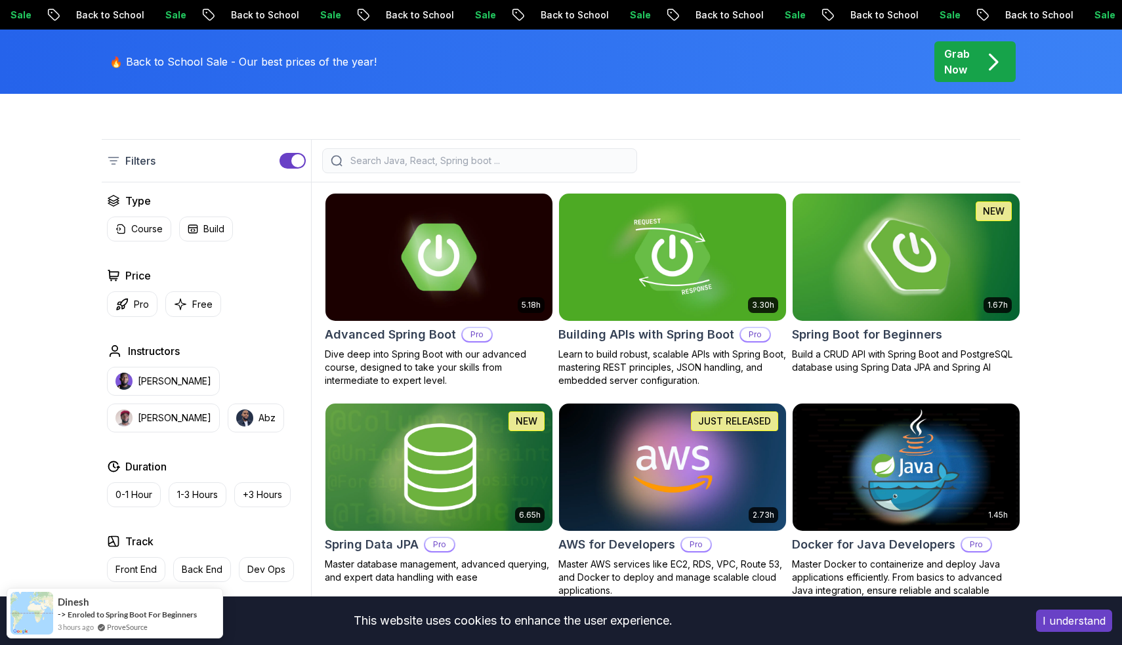
click at [883, 269] on img at bounding box center [906, 256] width 238 height 133
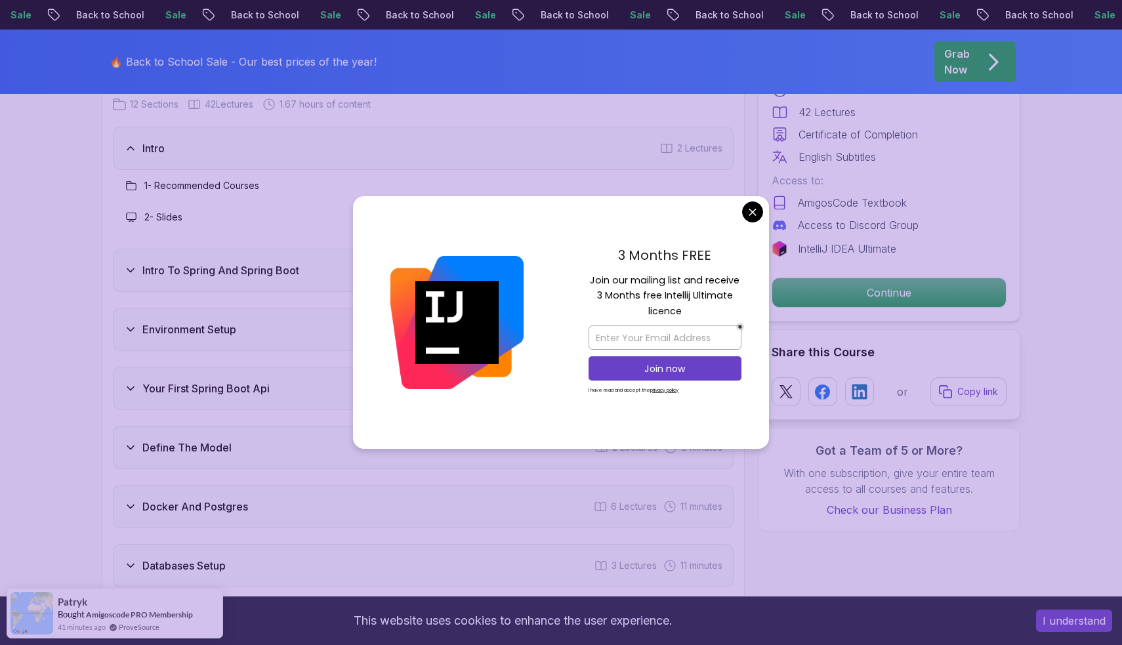
scroll to position [1703, 0]
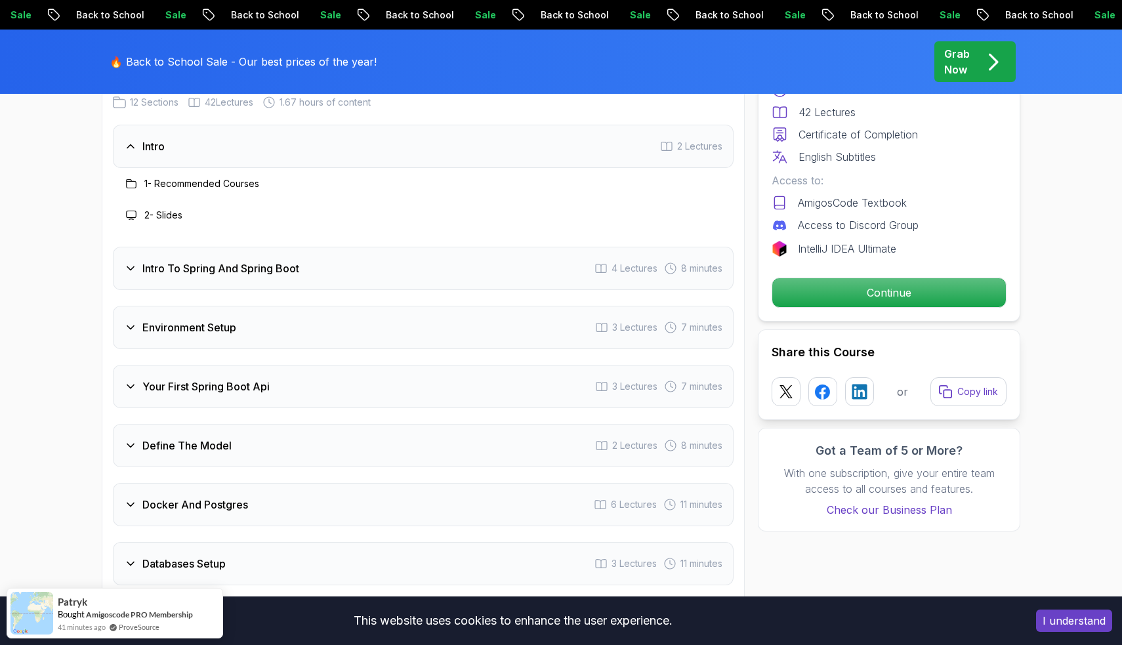
click at [530, 251] on div "Intro To Spring And Spring Boot 4 Lectures 8 minutes" at bounding box center [423, 268] width 621 height 43
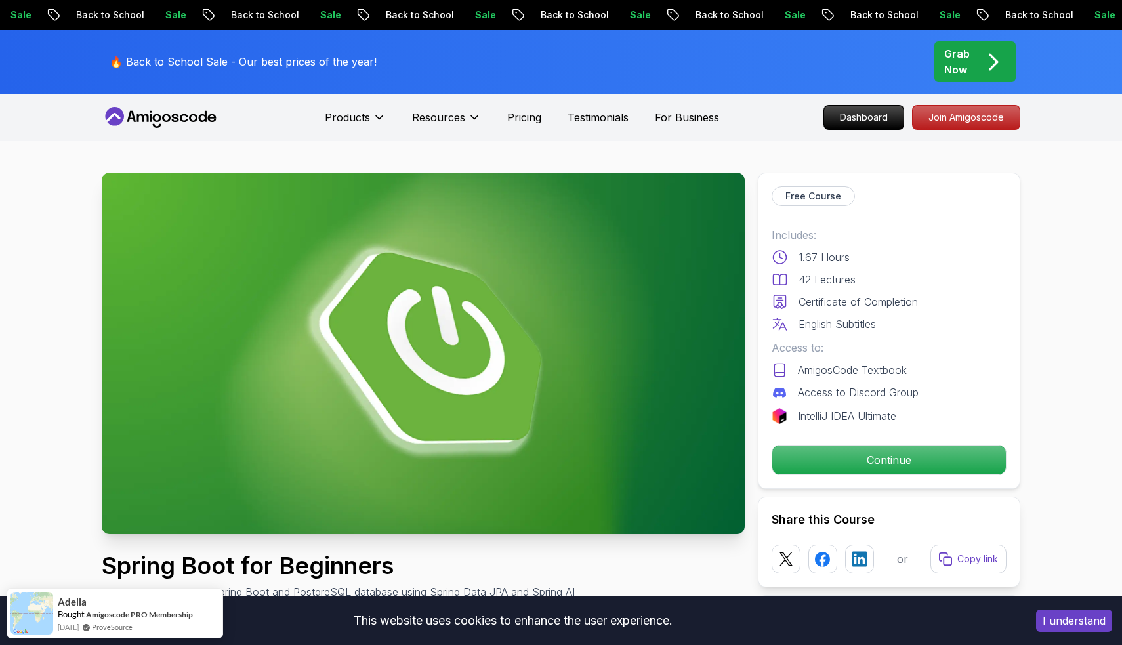
scroll to position [0, 0]
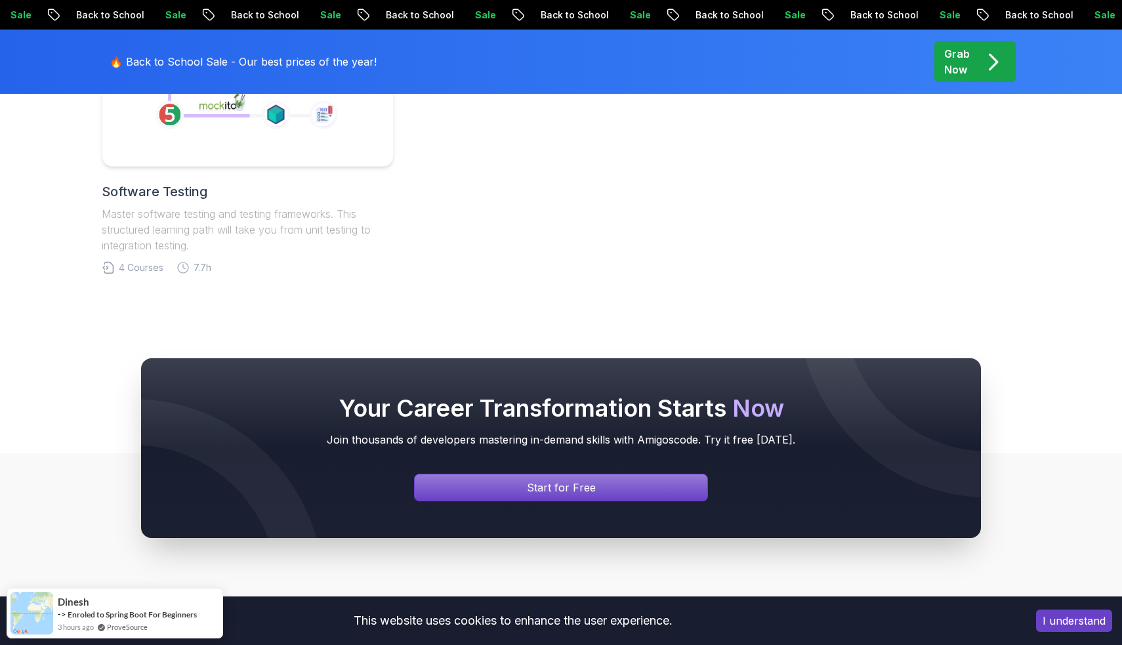
scroll to position [627, 0]
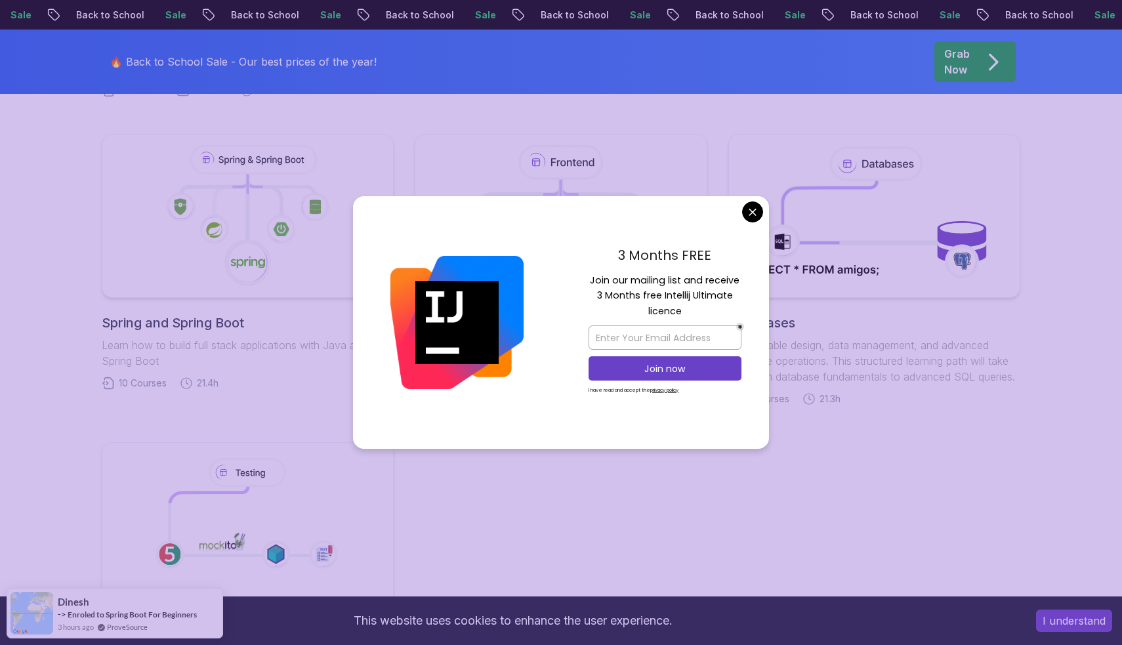
click at [746, 217] on body "Sale Back to School Sale Back to School Sale Back to School Sale Back to School…" at bounding box center [561, 394] width 1122 height 2043
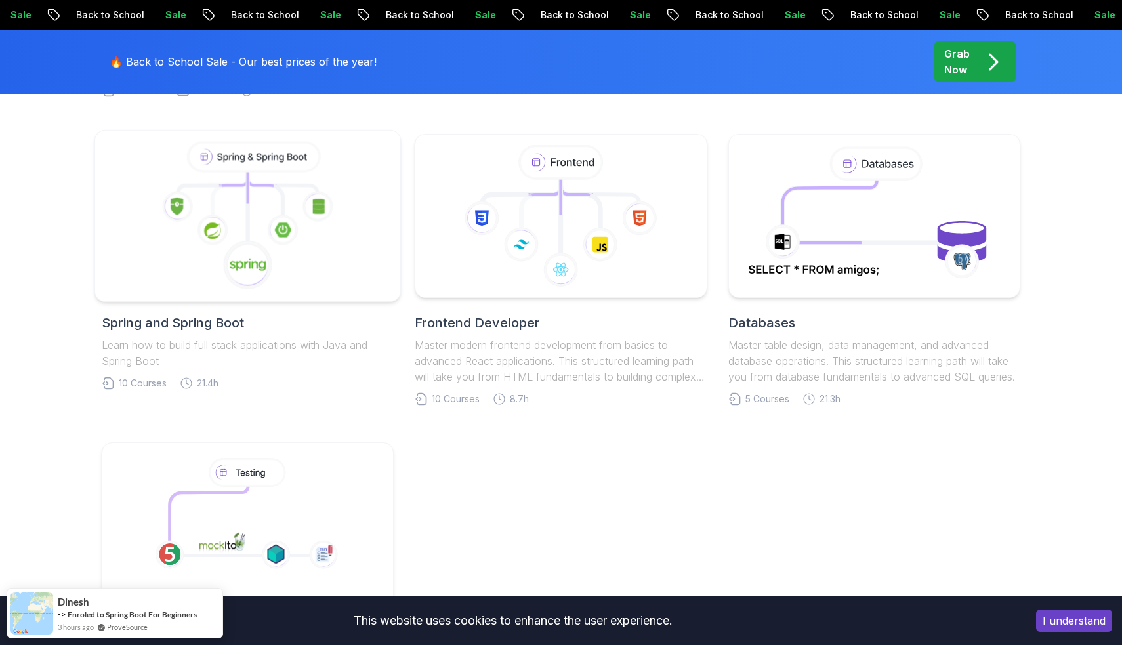
click at [238, 200] on icon at bounding box center [247, 216] width 283 height 149
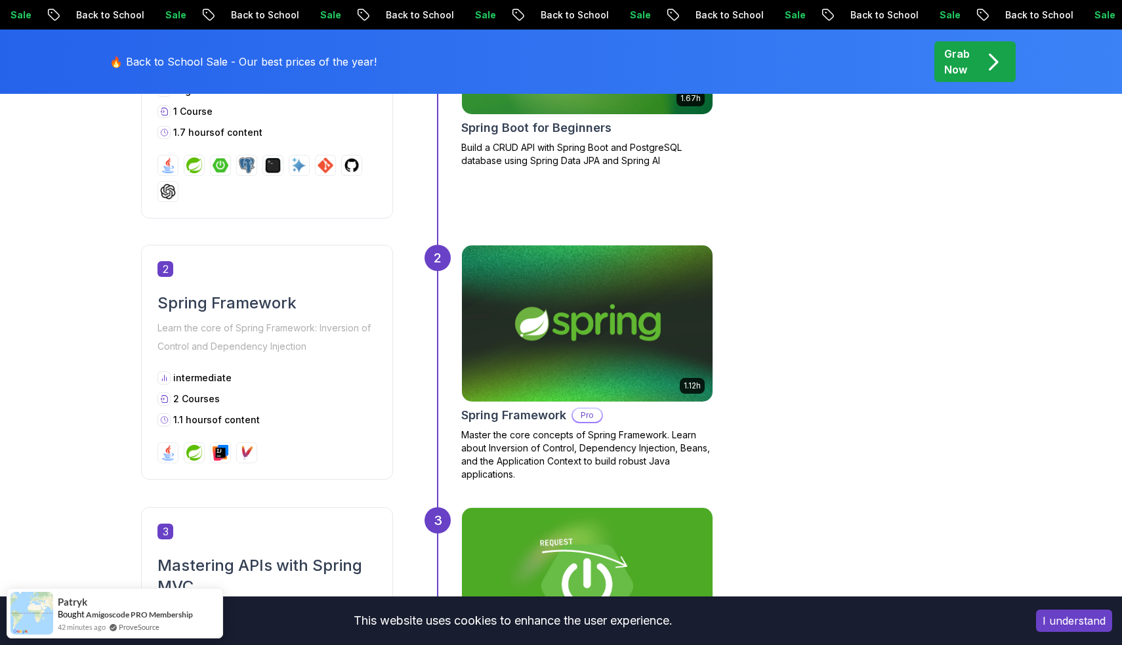
scroll to position [799, 0]
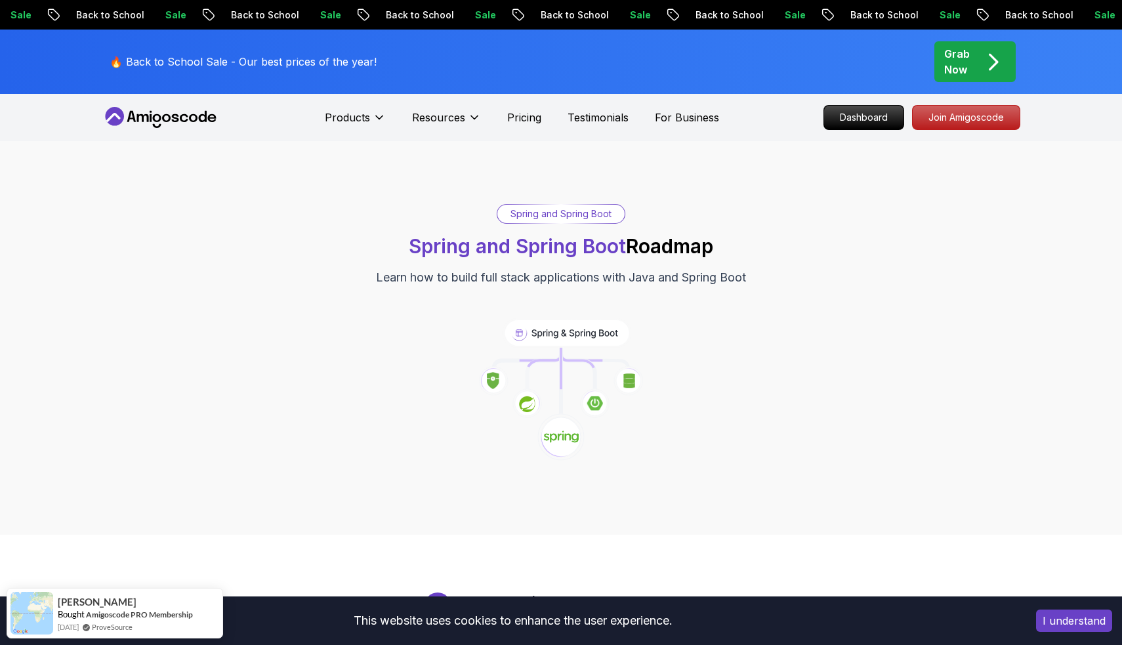
scroll to position [0, 0]
click at [431, 108] on div "Resources" at bounding box center [446, 117] width 69 height 26
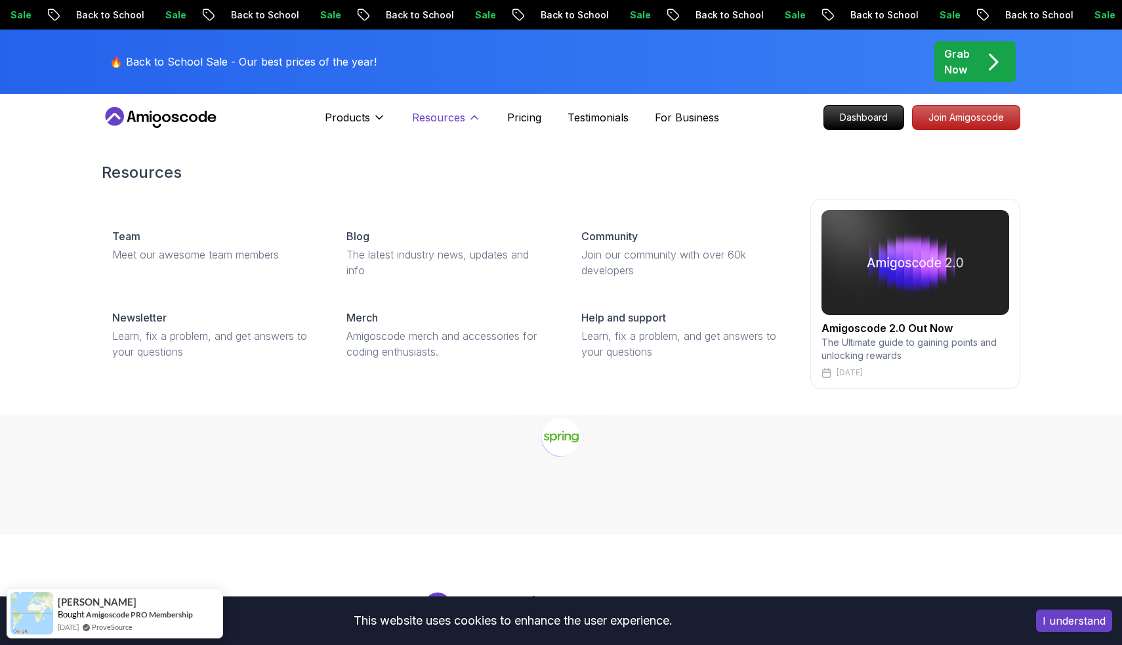
click at [431, 115] on p "Resources" at bounding box center [438, 118] width 53 height 16
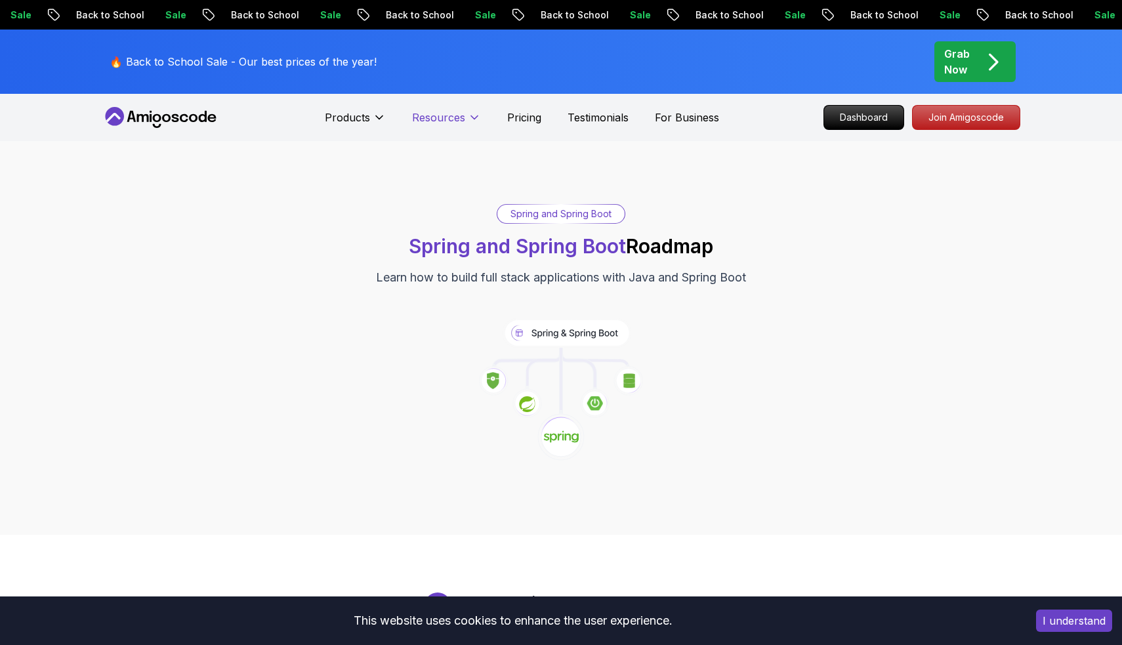
click at [430, 120] on p "Resources" at bounding box center [438, 118] width 53 height 16
